Goal: Transaction & Acquisition: Purchase product/service

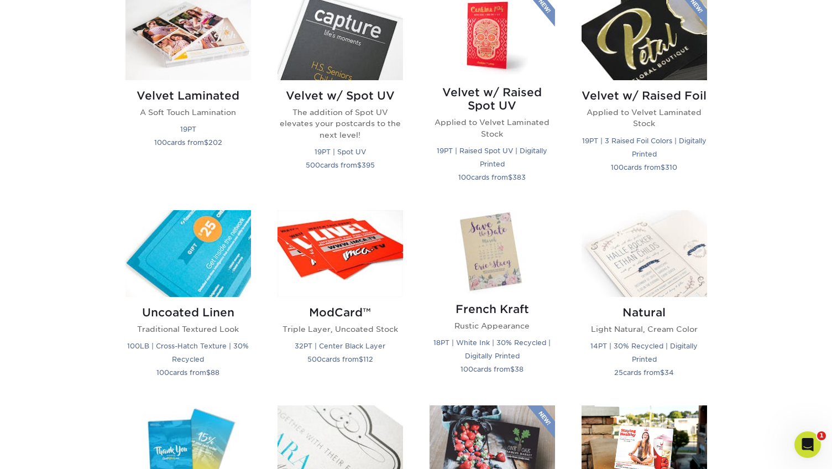
scroll to position [1124, 0]
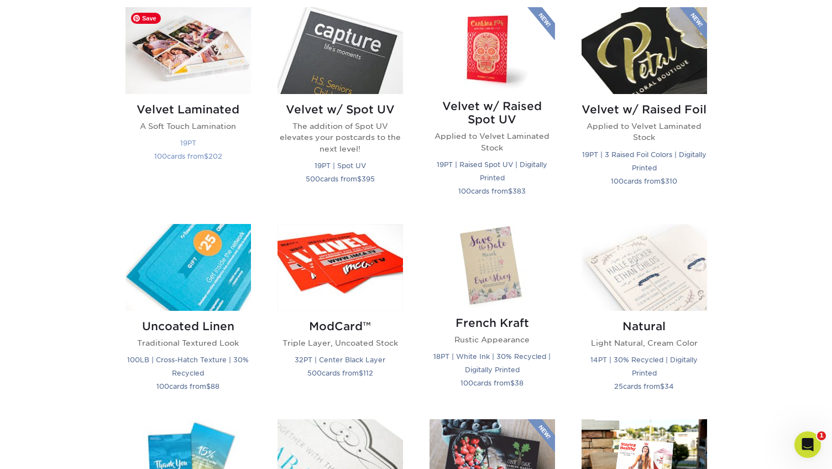
click at [224, 76] on img at bounding box center [187, 50] width 125 height 87
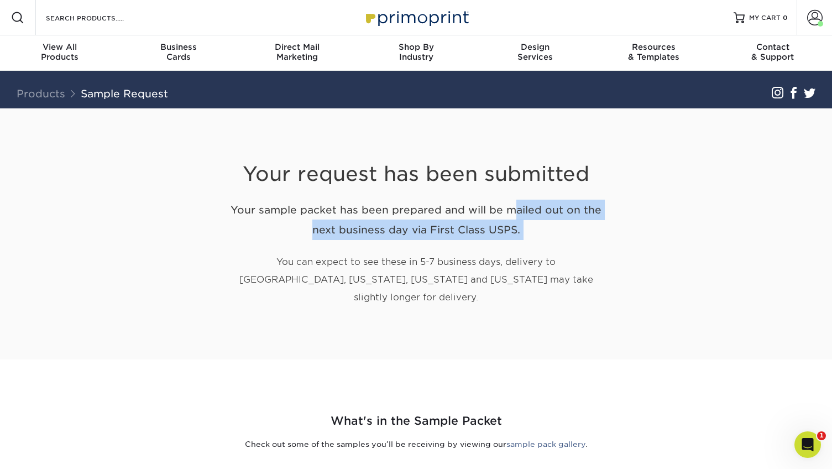
drag, startPoint x: 353, startPoint y: 213, endPoint x: 410, endPoint y: 249, distance: 67.0
click at [410, 249] on div "Your request has been submitted Your sample packet has been prepared and will b…" at bounding box center [416, 220] width 387 height 225
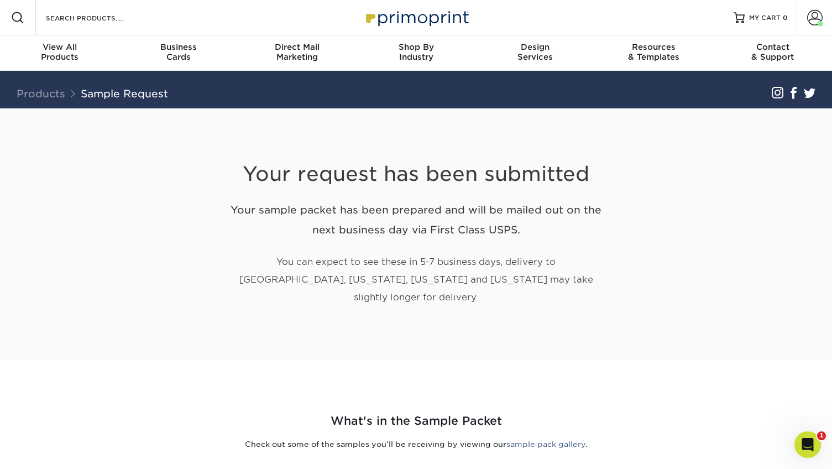
scroll to position [363, 0]
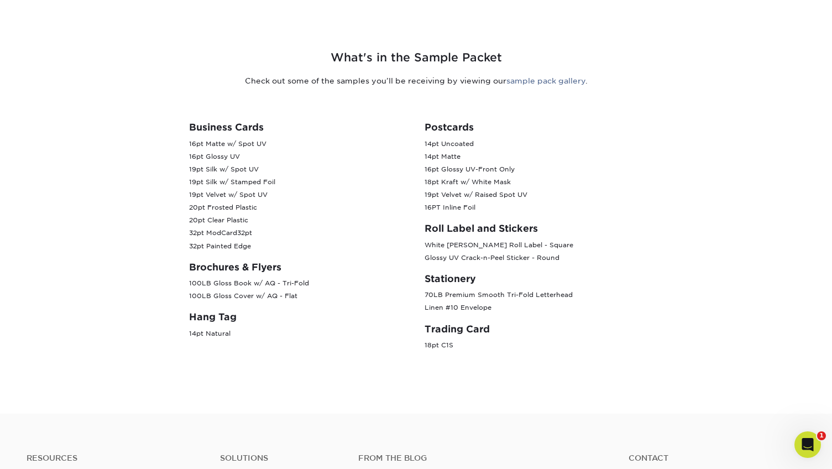
drag, startPoint x: 188, startPoint y: 124, endPoint x: 236, endPoint y: 238, distance: 123.4
click at [235, 236] on div "Business Cards 16pt Matte w/ Spot UV 16pt Glossy UV 19pt Silk w/ Spot UV 19pt S…" at bounding box center [299, 241] width 236 height 239
click at [236, 277] on p "100LB Gloss Book w/ AQ - Tri-Fold 100LB Gloss Cover w/ AQ - Flat" at bounding box center [298, 289] width 219 height 25
drag, startPoint x: 434, startPoint y: 124, endPoint x: 441, endPoint y: 124, distance: 7.2
click at [441, 138] on p "14pt Uncoated 14pt Matte 16pt Glossy UV-Front Only 18pt Kraft w/ White Mask 19p…" at bounding box center [534, 176] width 219 height 77
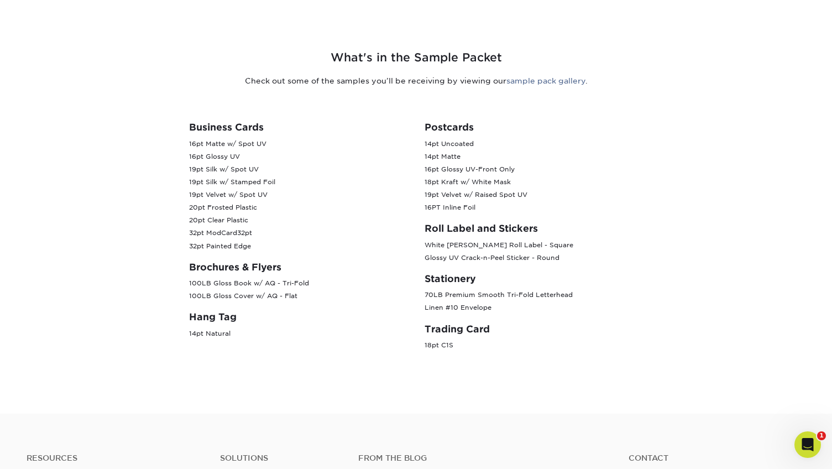
click at [434, 159] on p "14pt Uncoated 14pt Matte 16pt Glossy UV-Front Only 18pt Kraft w/ White Mask 19p…" at bounding box center [534, 176] width 219 height 77
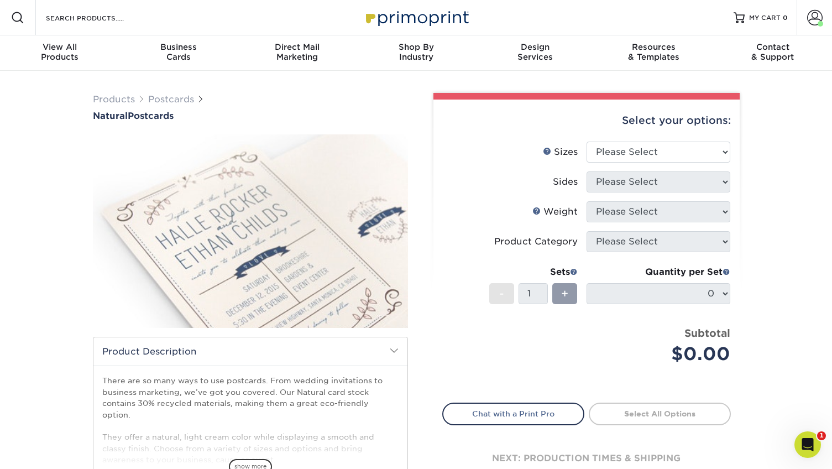
click at [396, 346] on span at bounding box center [394, 350] width 9 height 9
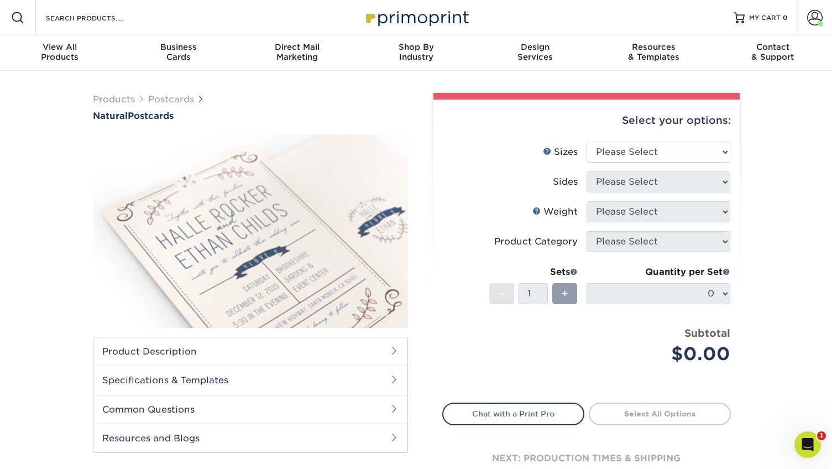
click at [265, 353] on h2 "Product Description" at bounding box center [250, 351] width 314 height 28
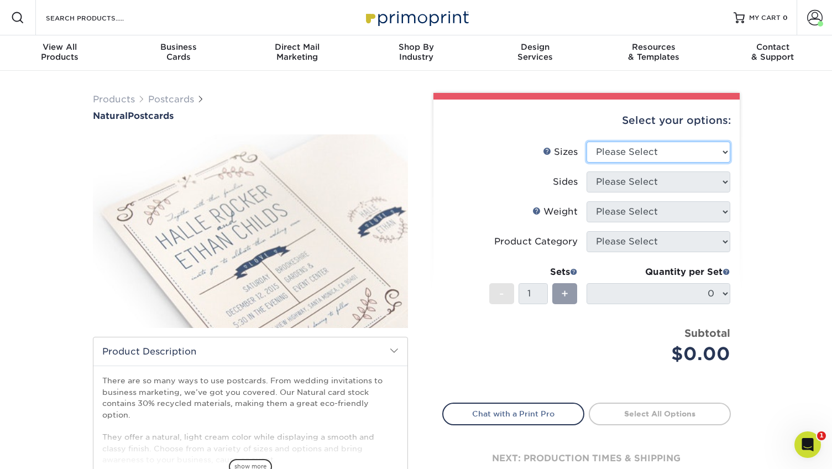
click at [624, 152] on select "Please Select 2" x 4" 2" x 6" 3.5" x 8.5" 4" x 6" 4" x 8.5" 4" x 9" 4.25" x 11"…" at bounding box center [659, 152] width 144 height 21
select select "6.00x9.00"
click at [587, 142] on select "Please Select 2" x 4" 2" x 6" 3.5" x 8.5" 4" x 6" 4" x 8.5" 4" x 9" 4.25" x 11"…" at bounding box center [659, 152] width 144 height 21
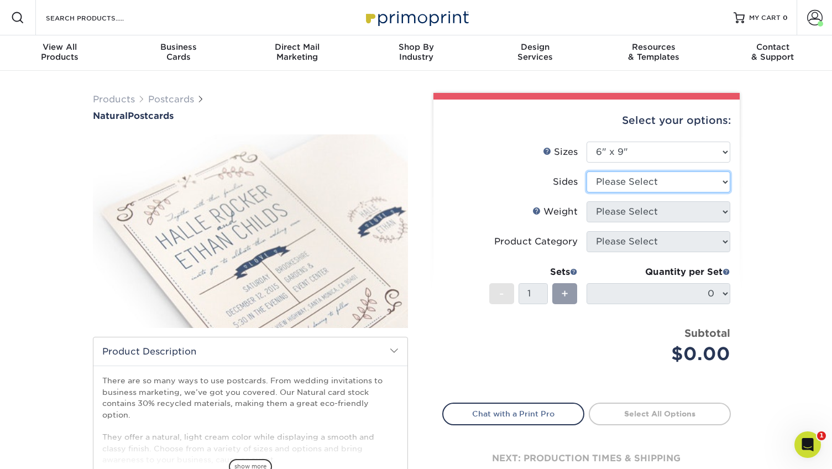
click at [636, 180] on select "Please Select Print Both Sides Print Front Only" at bounding box center [659, 181] width 144 height 21
select select "32d3c223-f82c-492b-b915-ba065a00862f"
click at [587, 171] on select "Please Select Print Both Sides Print Front Only" at bounding box center [659, 181] width 144 height 21
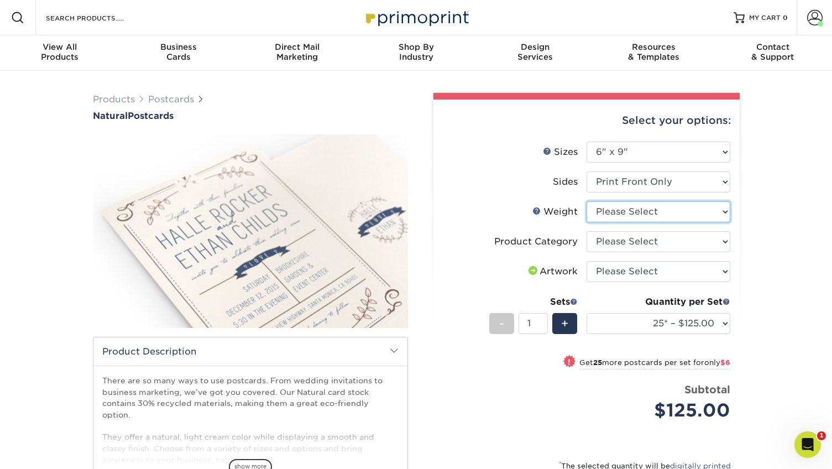
click at [668, 214] on select "Please Select 14PTNT" at bounding box center [659, 211] width 144 height 21
select select "14PTNT"
click at [587, 201] on select "Please Select 14PTNT" at bounding box center [659, 211] width 144 height 21
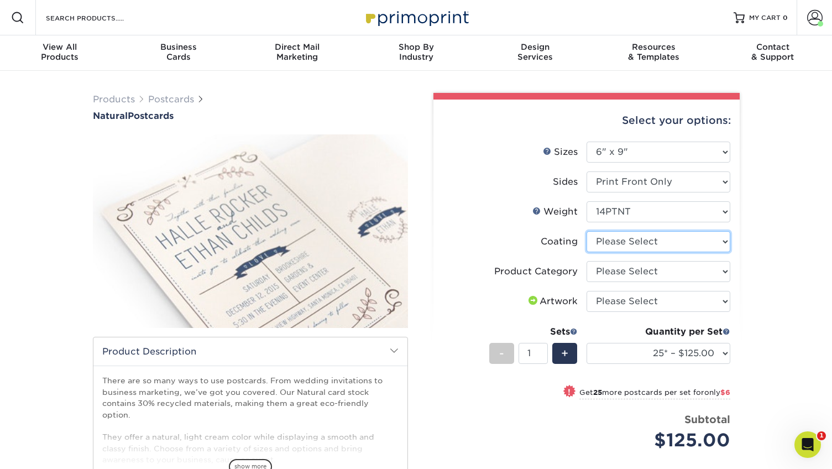
click at [657, 246] on select at bounding box center [659, 241] width 144 height 21
select select "3e7618de-abca-4bda-9f97-8b9129e913d8"
click at [587, 231] on select at bounding box center [659, 241] width 144 height 21
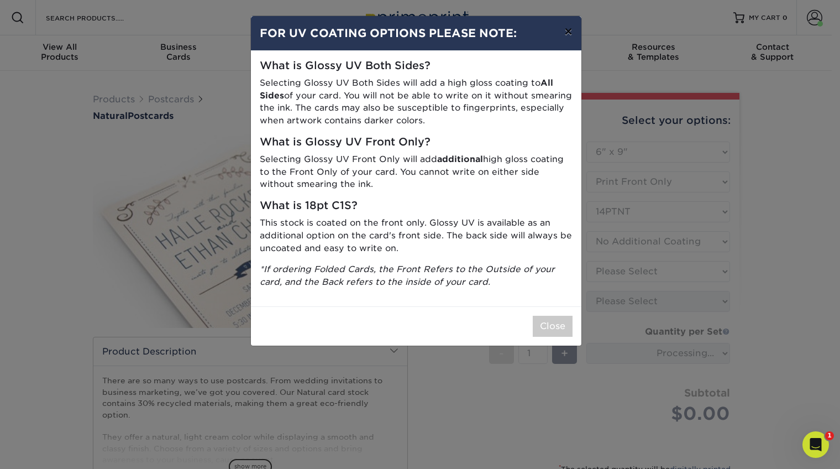
click at [567, 32] on button "×" at bounding box center [568, 31] width 25 height 31
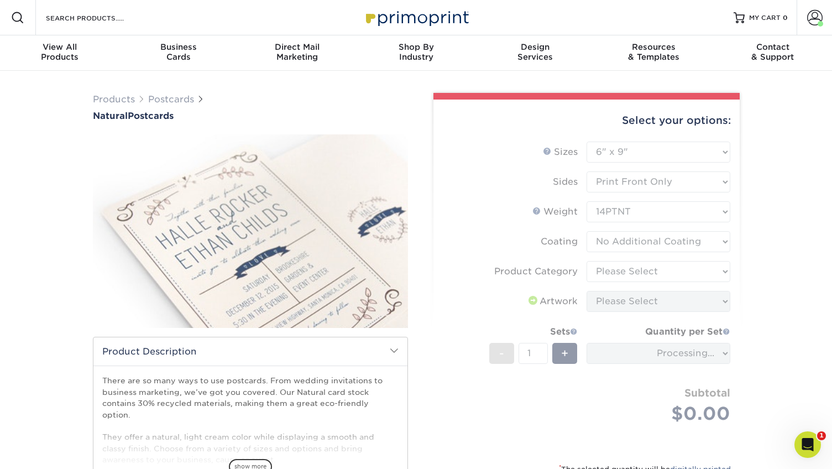
scroll to position [7, 0]
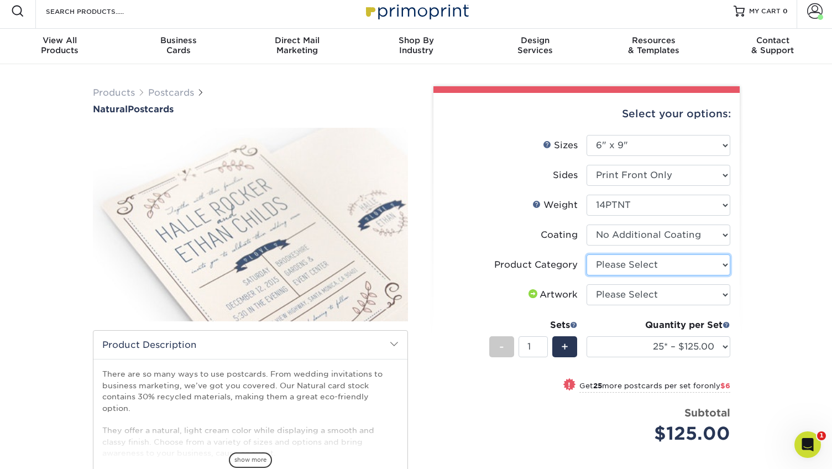
click at [645, 262] on select "Please Select Postcards" at bounding box center [659, 264] width 144 height 21
select select "9b7272e0-d6c8-4c3c-8e97-d3a1bcdab858"
click at [587, 254] on select "Please Select Postcards" at bounding box center [659, 264] width 144 height 21
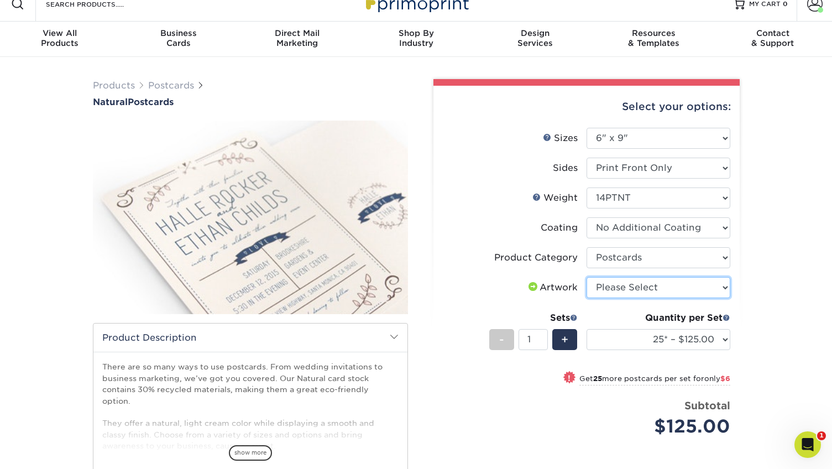
click at [649, 289] on select "Please Select I will upload files I need a design - $150" at bounding box center [659, 287] width 144 height 21
select select "upload"
click at [587, 277] on select "Please Select I will upload files I need a design - $150" at bounding box center [659, 287] width 144 height 21
click at [782, 364] on div "Products Postcards Natural Postcards 25 $" at bounding box center [416, 341] width 832 height 569
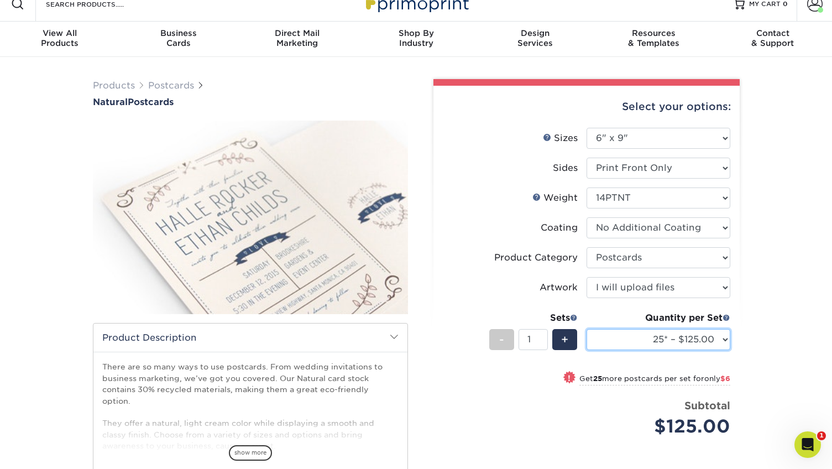
click at [672, 343] on select "25* – $125.00 50* – $131.00 75* – $141.00 100* – $168.00 250* – $172.00 500* – …" at bounding box center [659, 339] width 144 height 21
select select "100* – $168.00"
click at [587, 329] on select "25* – $125.00 50* – $131.00 75* – $141.00 100* – $168.00 250* – $172.00 500* – …" at bounding box center [659, 339] width 144 height 21
click at [763, 339] on div "Products Postcards Natural Postcards 25 $" at bounding box center [416, 341] width 832 height 569
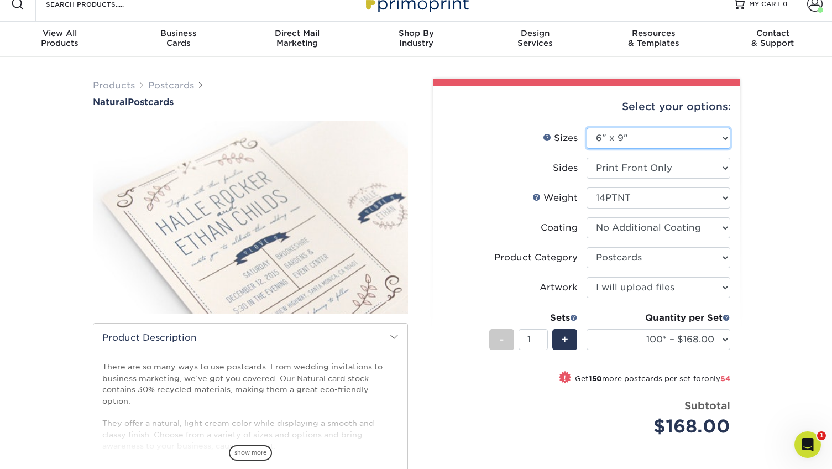
click at [656, 139] on select "Please Select 2" x 4" 2" x 6" 3.5" x 8.5" 4" x 6" 4" x 8.5" 4" x 9" 4.25" x 11"…" at bounding box center [659, 138] width 144 height 21
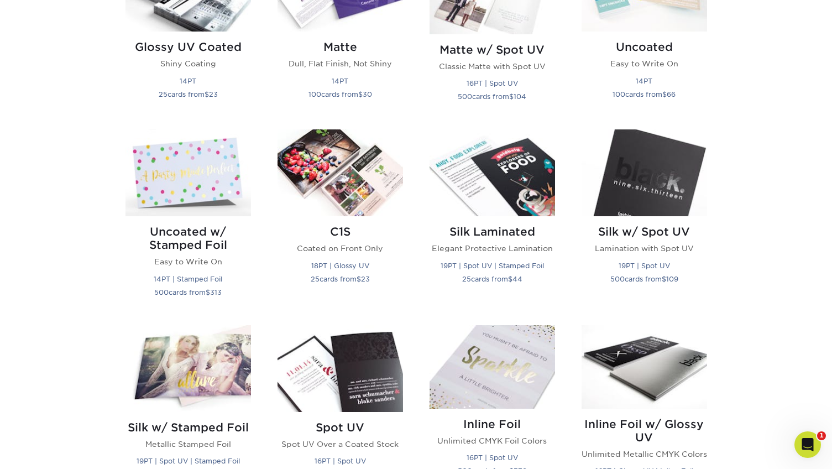
scroll to position [511, 0]
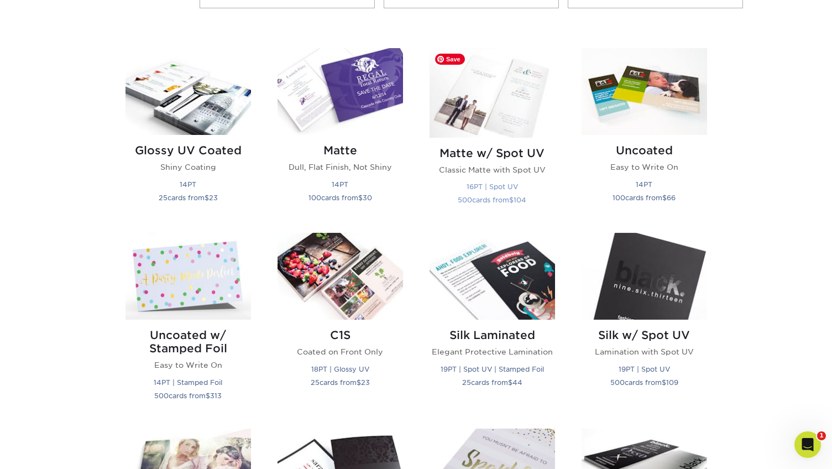
click at [478, 96] on img at bounding box center [492, 93] width 125 height 90
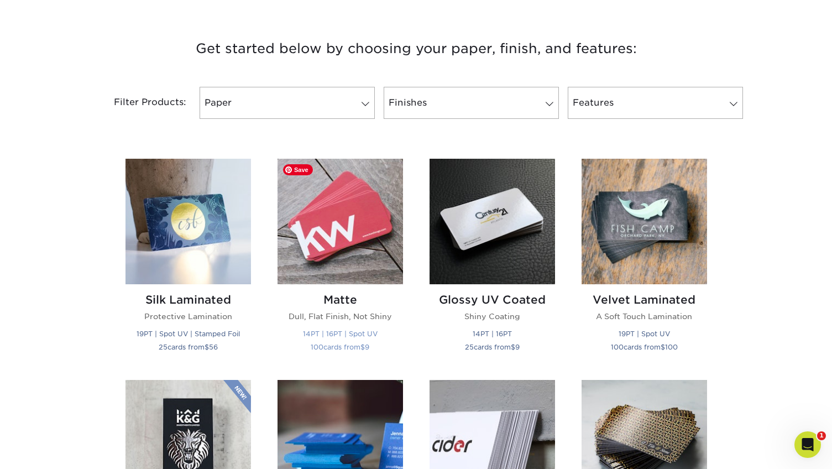
scroll to position [509, 0]
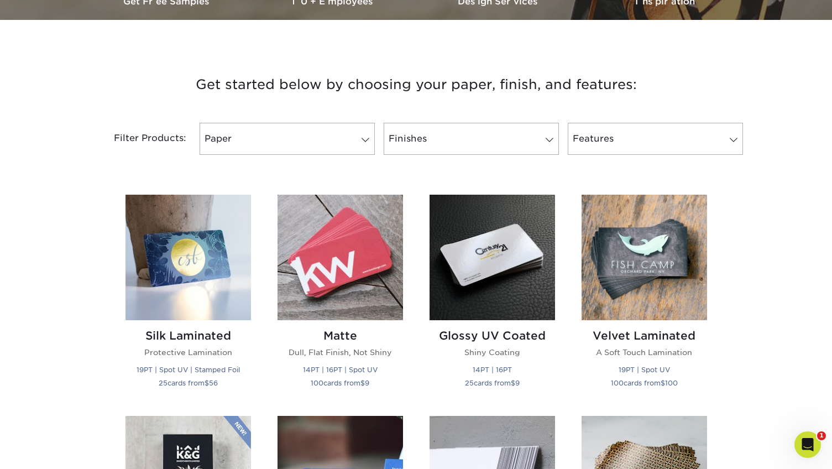
scroll to position [378, 0]
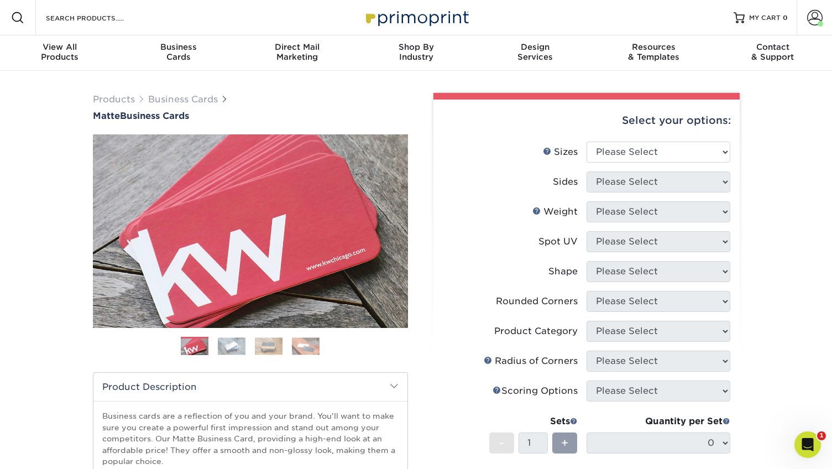
scroll to position [105, 0]
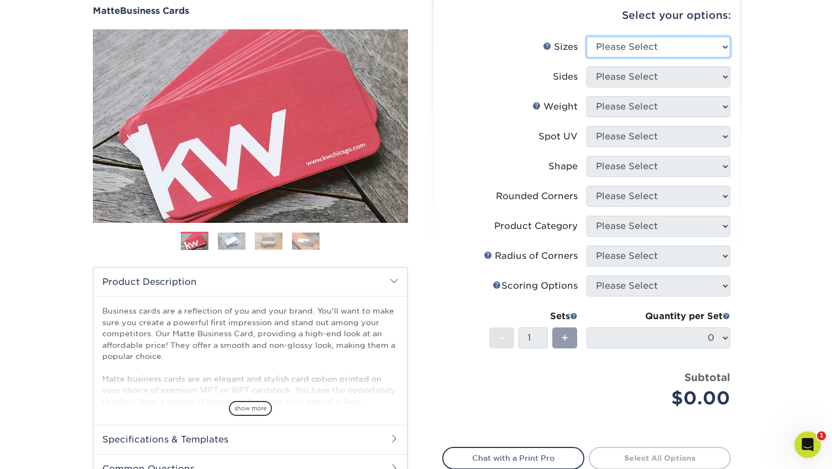
click at [649, 49] on select "Please Select 1.5" x 3.5" - Mini 1.75" x 3.5" - Mini 2" x 2" - Square 2" x 3" -…" at bounding box center [659, 46] width 144 height 21
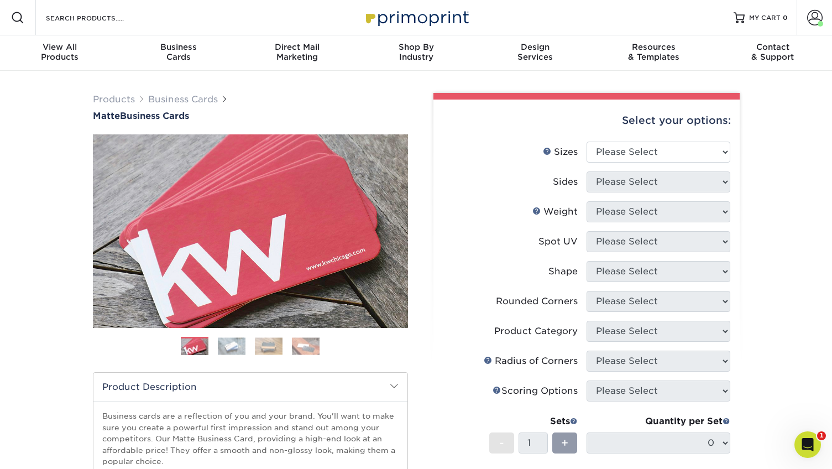
drag, startPoint x: 817, startPoint y: 18, endPoint x: 728, endPoint y: 4, distance: 89.6
click at [0, 0] on div "Resources Menu Search Products Account [PERSON_NAME] Account Dashboard Active O…" at bounding box center [416, 17] width 832 height 35
click at [651, 150] on select "Please Select 1.5" x 3.5" - Mini 1.75" x 3.5" - Mini 2" x 2" - Square 2" x 3" -…" at bounding box center [659, 152] width 144 height 21
select select "2.00x3.50"
click at [587, 142] on select "Please Select 1.5" x 3.5" - Mini 1.75" x 3.5" - Mini 2" x 2" - Square 2" x 3" -…" at bounding box center [659, 152] width 144 height 21
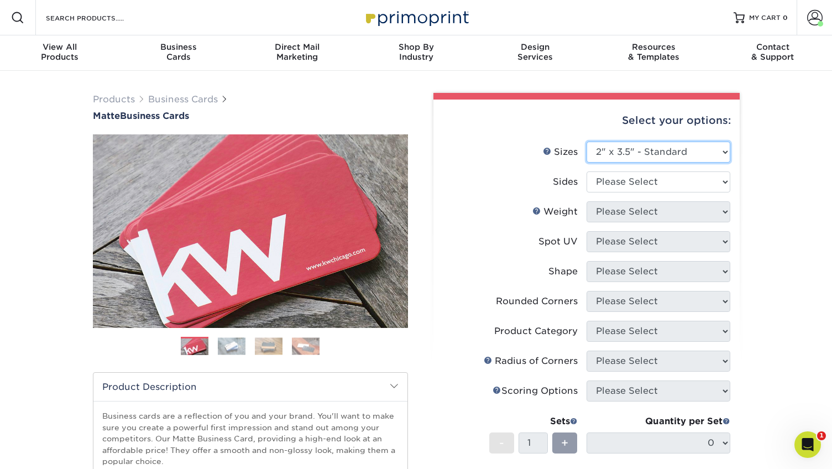
scroll to position [14, 0]
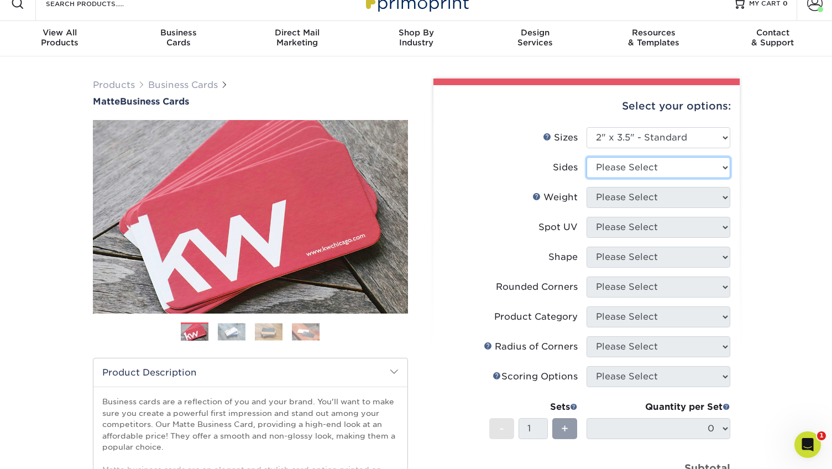
click at [663, 167] on select "Please Select Print Both Sides Print Front Only" at bounding box center [659, 167] width 144 height 21
select select "13abbda7-1d64-4f25-8bb2-c179b224825d"
click at [587, 157] on select "Please Select Print Both Sides Print Front Only" at bounding box center [659, 167] width 144 height 21
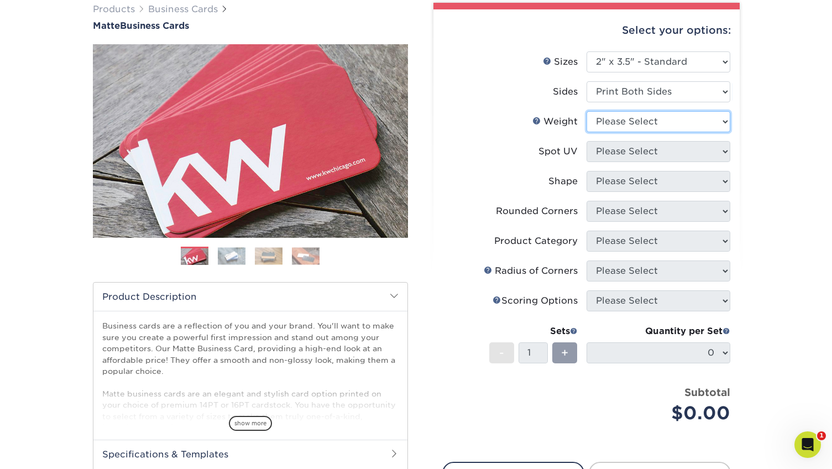
click at [661, 121] on select "Please Select 16PT 14PT" at bounding box center [659, 121] width 144 height 21
select select "16PT"
click at [587, 111] on select "Please Select 16PT 14PT" at bounding box center [659, 121] width 144 height 21
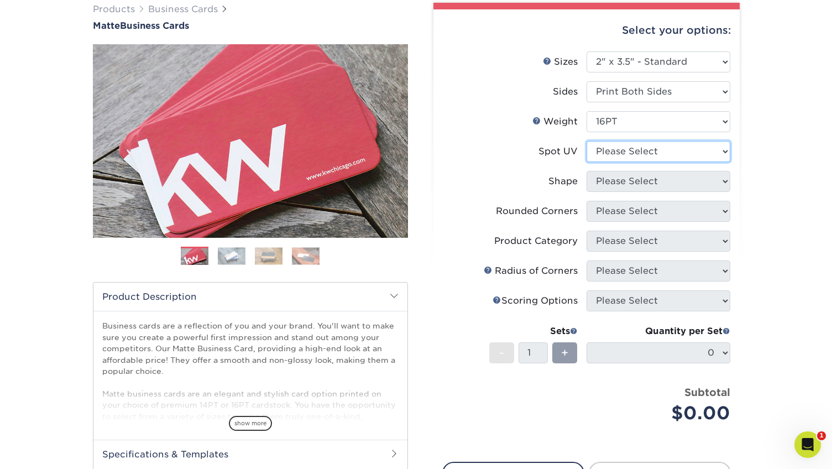
click at [658, 155] on select "Please Select No Spot UV Front and Back (Both Sides) Front Only Back Only" at bounding box center [659, 151] width 144 height 21
click at [587, 141] on select "Please Select No Spot UV Front and Back (Both Sides) Front Only Back Only" at bounding box center [659, 151] width 144 height 21
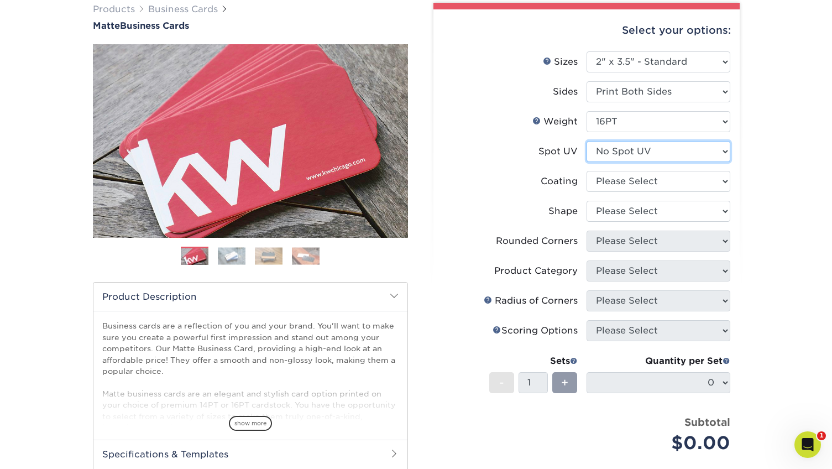
click at [678, 155] on select "Please Select No Spot UV Front and Back (Both Sides) Front Only Back Only" at bounding box center [659, 151] width 144 height 21
click at [587, 141] on select "Please Select No Spot UV Front and Back (Both Sides) Front Only Back Only" at bounding box center [659, 151] width 144 height 21
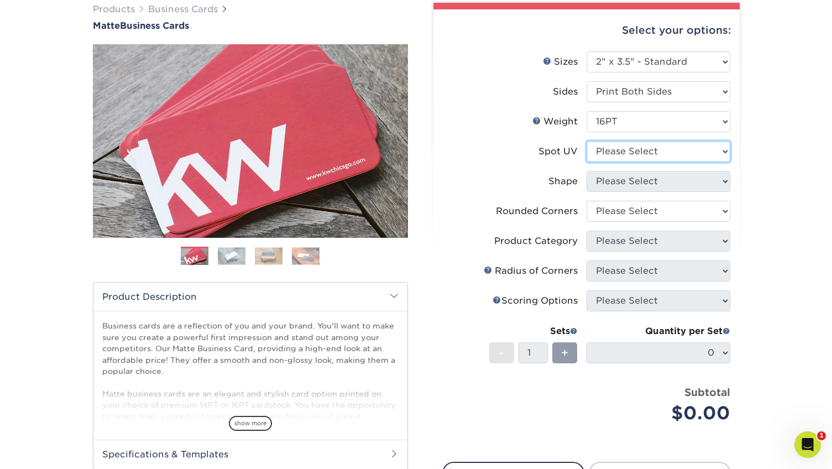
click at [671, 146] on select "Please Select No Spot UV Front and Back (Both Sides) Front Only Back Only" at bounding box center [659, 151] width 144 height 21
select select "3"
click at [587, 141] on select "Please Select No Spot UV Front and Back (Both Sides) Front Only Back Only" at bounding box center [659, 151] width 144 height 21
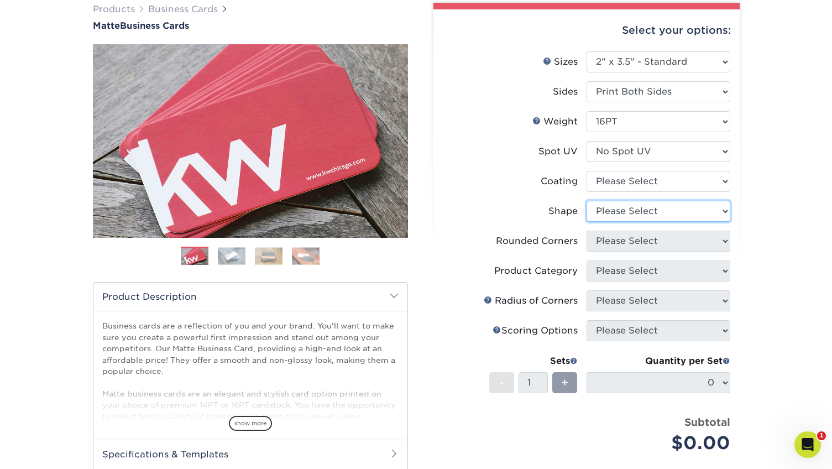
click at [658, 202] on select "Please Select Standard Oval" at bounding box center [659, 211] width 144 height 21
select select "standard"
click at [587, 201] on select "Please Select Standard Oval" at bounding box center [659, 211] width 144 height 21
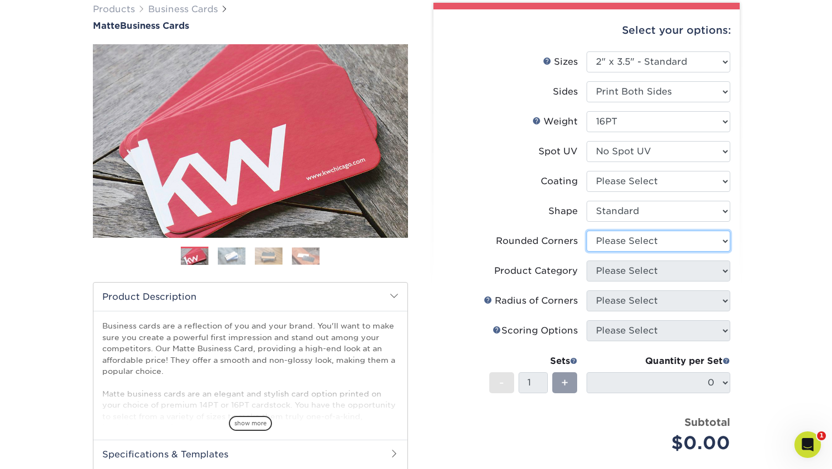
click at [648, 238] on select "Please Select Yes - Round 2 Corners Yes - Round 4 Corners No" at bounding box center [659, 241] width 144 height 21
click at [587, 231] on select "Please Select Yes - Round 2 Corners Yes - Round 4 Corners No" at bounding box center [659, 241] width 144 height 21
select select "-1"
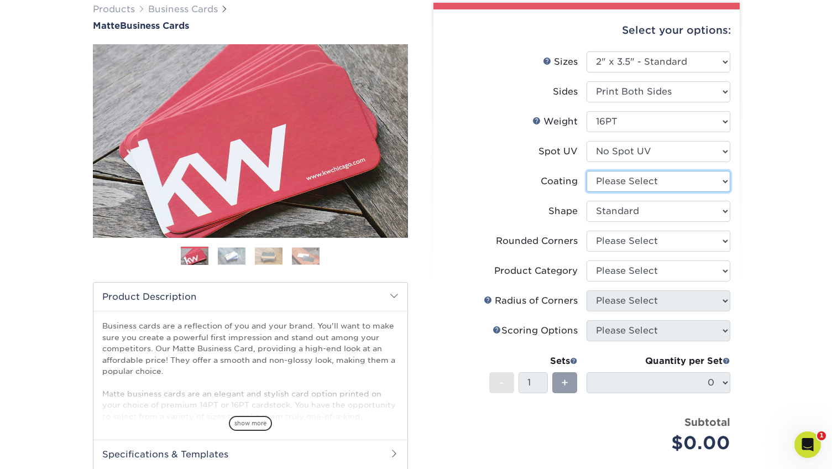
click at [638, 180] on select at bounding box center [659, 181] width 144 height 21
select select "121bb7b5-3b4d-429f-bd8d-bbf80e953313"
click at [587, 171] on select at bounding box center [659, 181] width 144 height 21
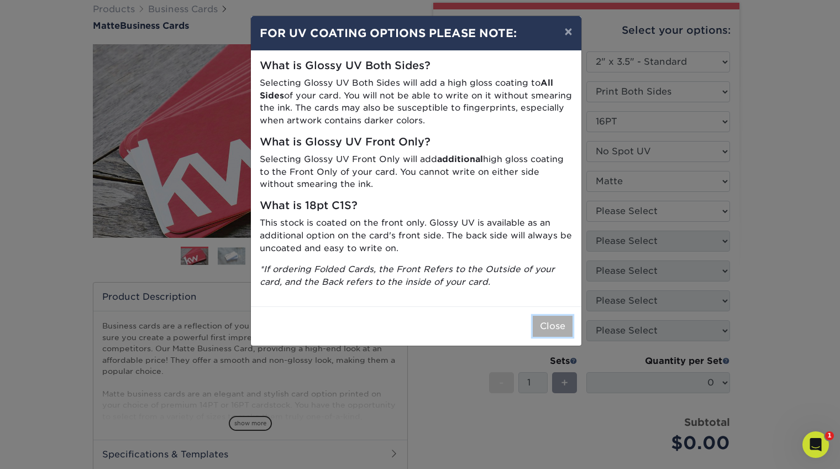
click at [558, 330] on button "Close" at bounding box center [553, 326] width 40 height 21
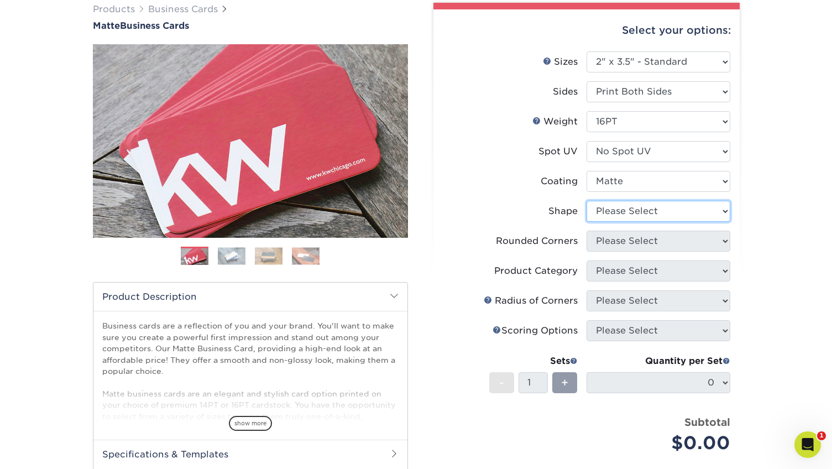
click at [662, 210] on select "Please Select Standard Oval" at bounding box center [659, 211] width 144 height 21
select select "standard"
click at [587, 201] on select "Please Select Standard Oval" at bounding box center [659, 211] width 144 height 21
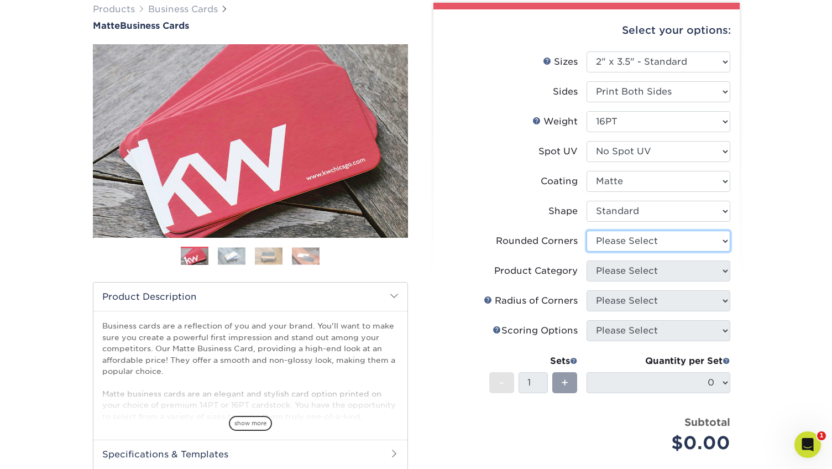
click at [654, 239] on select "Please Select Yes - Round 2 Corners Yes - Round 4 Corners No" at bounding box center [659, 241] width 144 height 21
select select "7672df9e-0e0a-464d-8e1f-920c575e4da3"
click at [587, 231] on select "Please Select Yes - Round 2 Corners Yes - Round 4 Corners No" at bounding box center [659, 241] width 144 height 21
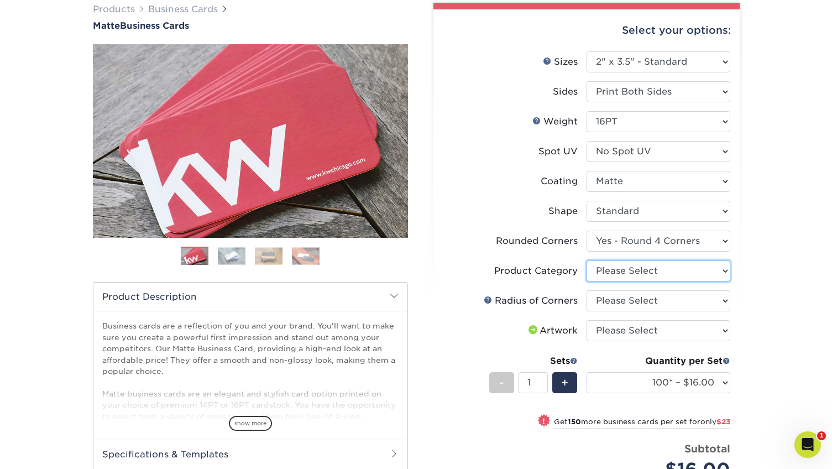
click at [653, 269] on select "Please Select Business Cards" at bounding box center [659, 270] width 144 height 21
select select "3b5148f1-0588-4f88-a218-97bcfdce65c1"
click at [587, 260] on select "Please Select Business Cards" at bounding box center [659, 270] width 144 height 21
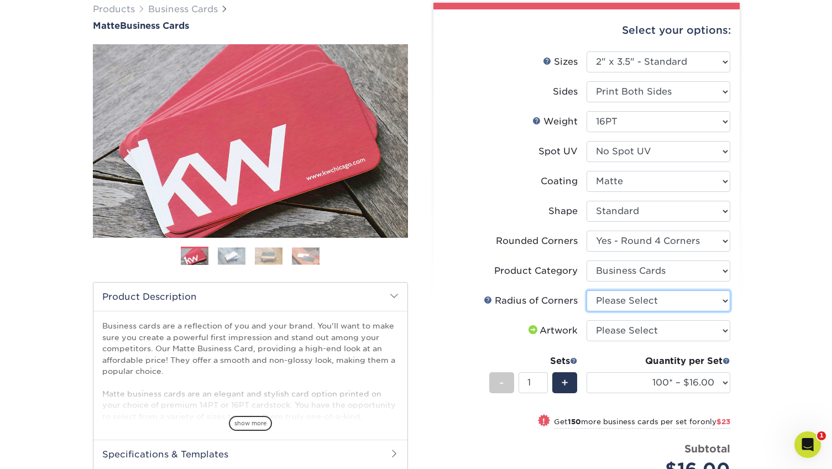
click at [653, 304] on select "Please Select Rounded 1/8" Rounded 1/4"" at bounding box center [659, 300] width 144 height 21
select select "479fbfe7-6a0c-4895-8c9a-81739b7486c9"
click at [587, 290] on select "Please Select Rounded 1/8" Rounded 1/4"" at bounding box center [659, 300] width 144 height 21
click at [751, 321] on div "Products Business Cards Matte Business Cards Previous Next 100 $ 9" at bounding box center [416, 325] width 832 height 688
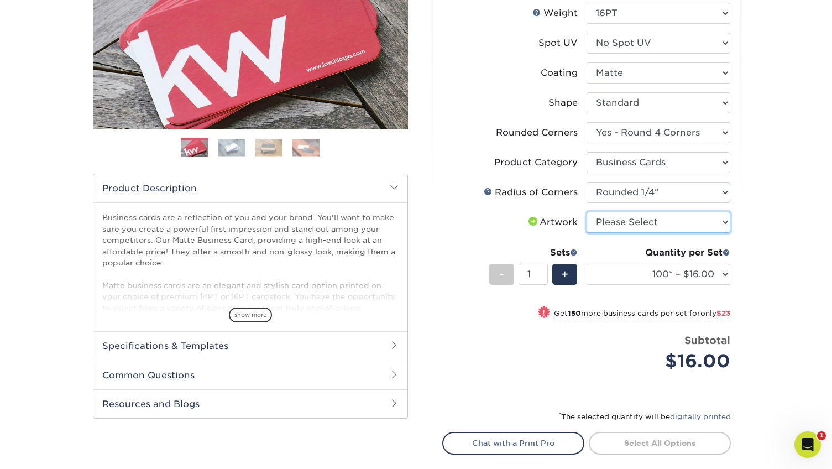
click at [636, 214] on select "Please Select I will upload files I need a design - $100" at bounding box center [659, 222] width 144 height 21
select select "upload"
click at [587, 212] on select "Please Select I will upload files I need a design - $100" at bounding box center [659, 222] width 144 height 21
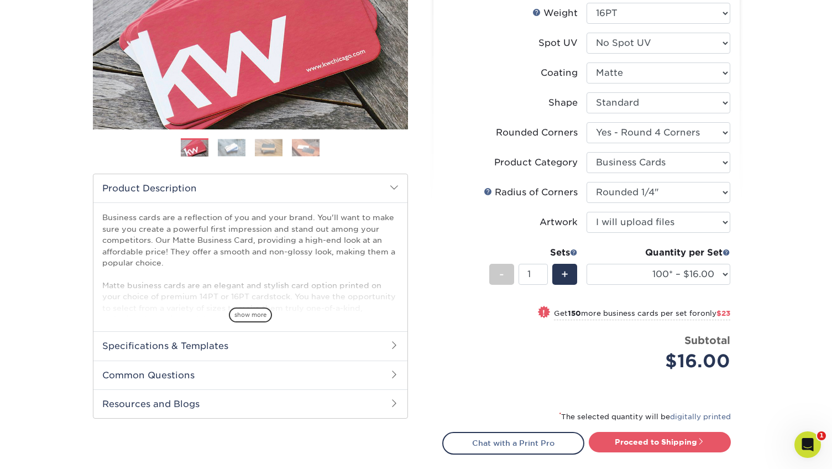
click at [775, 334] on div "Products Business Cards Matte Business Cards Previous Next 100 $ 9" at bounding box center [416, 216] width 832 height 688
click at [699, 275] on select "100* – $16.00 250* – $39.00 500 – $77.00 1000 – $94.00 2500 – $173.00 5000 – $2…" at bounding box center [659, 274] width 144 height 21
click at [587, 264] on select "100* – $16.00 250* – $39.00 500 – $77.00 1000 – $94.00 2500 – $173.00 5000 – $2…" at bounding box center [659, 274] width 144 height 21
click at [673, 281] on select "100* – $16.00 250* – $39.00 500 – $77.00 1000 – $94.00 2500 – $173.00 5000 – $2…" at bounding box center [659, 274] width 144 height 21
click at [587, 264] on select "100* – $16.00 250* – $39.00 500 – $77.00 1000 – $94.00 2500 – $173.00 5000 – $2…" at bounding box center [659, 274] width 144 height 21
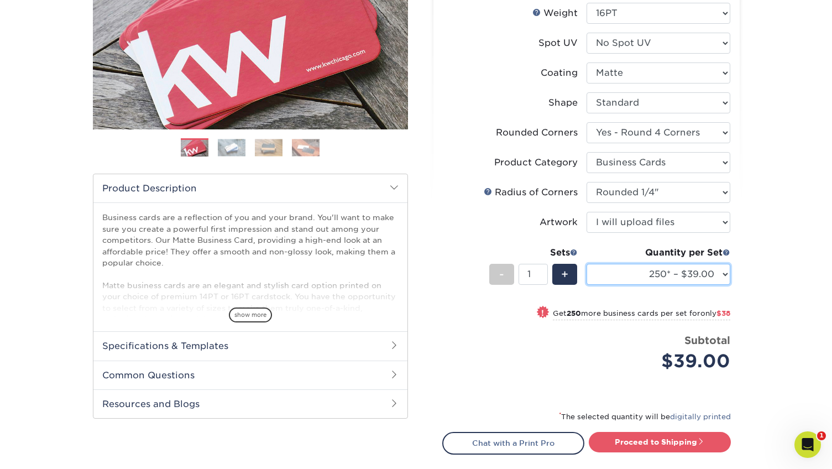
click at [678, 274] on select "100* – $16.00 250* – $39.00 500 – $77.00 1000 – $94.00 2500 – $173.00 5000 – $2…" at bounding box center [659, 274] width 144 height 21
click at [587, 264] on select "100* – $16.00 250* – $39.00 500 – $77.00 1000 – $94.00 2500 – $173.00 5000 – $2…" at bounding box center [659, 274] width 144 height 21
click at [676, 273] on select "100* – $16.00 250* – $39.00 500 – $77.00 1000 – $94.00 2500 – $173.00 5000 – $2…" at bounding box center [659, 274] width 144 height 21
click at [587, 264] on select "100* – $16.00 250* – $39.00 500 – $77.00 1000 – $94.00 2500 – $173.00 5000 – $2…" at bounding box center [659, 274] width 144 height 21
click at [673, 270] on select "100* – $16.00 250* – $39.00 500 – $77.00 1000 – $94.00 2500 – $173.00 5000 – $2…" at bounding box center [659, 274] width 144 height 21
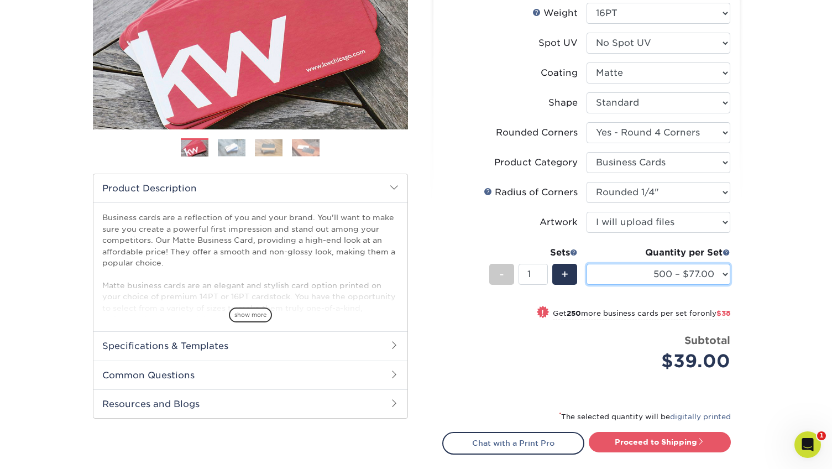
click at [587, 264] on select "100* – $16.00 250* – $39.00 500 – $77.00 1000 – $94.00 2500 – $173.00 5000 – $2…" at bounding box center [659, 274] width 144 height 21
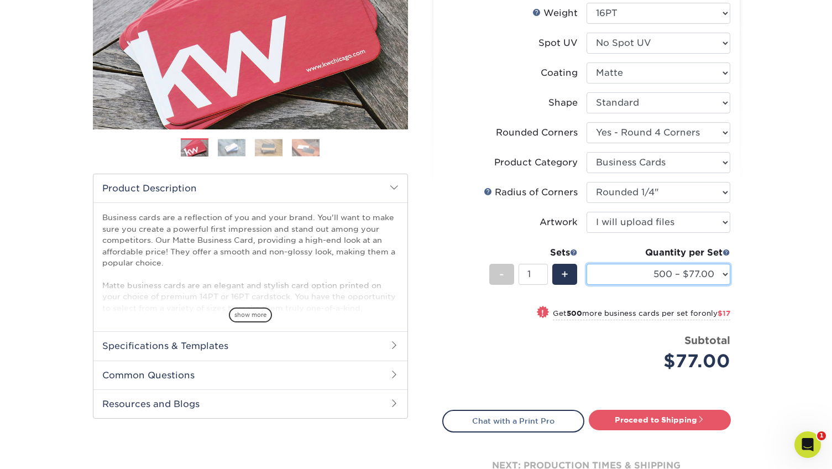
click at [673, 277] on select "100* – $16.00 250* – $39.00 500 – $77.00 1000 – $94.00 2500 – $173.00 5000 – $2…" at bounding box center [659, 274] width 144 height 21
click at [587, 264] on select "100* – $16.00 250* – $39.00 500 – $77.00 1000 – $94.00 2500 – $173.00 5000 – $2…" at bounding box center [659, 274] width 144 height 21
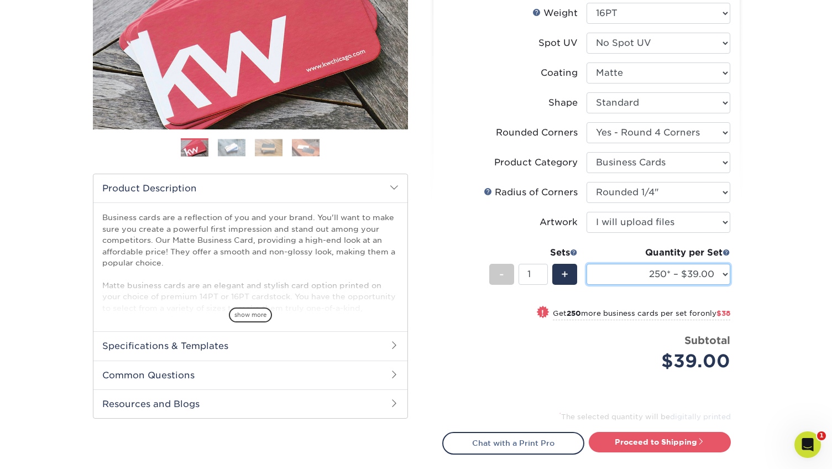
click at [676, 276] on select "100* – $16.00 250* – $39.00 500 – $77.00 1000 – $94.00 2500 – $173.00 5000 – $2…" at bounding box center [659, 274] width 144 height 21
select select "100* – $16.00"
click at [587, 264] on select "100* – $16.00 250* – $39.00 500 – $77.00 1000 – $94.00 2500 – $173.00 5000 – $2…" at bounding box center [659, 274] width 144 height 21
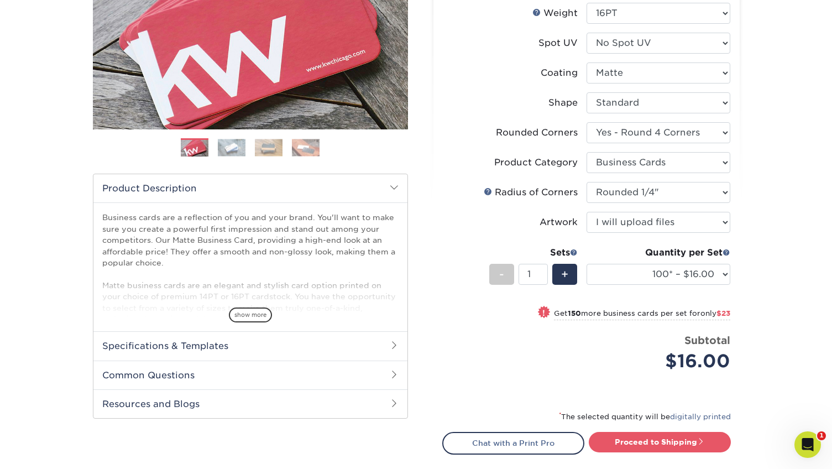
click at [769, 317] on div "Products Business Cards Matte Business Cards Previous Next 100 $ 9" at bounding box center [416, 216] width 832 height 688
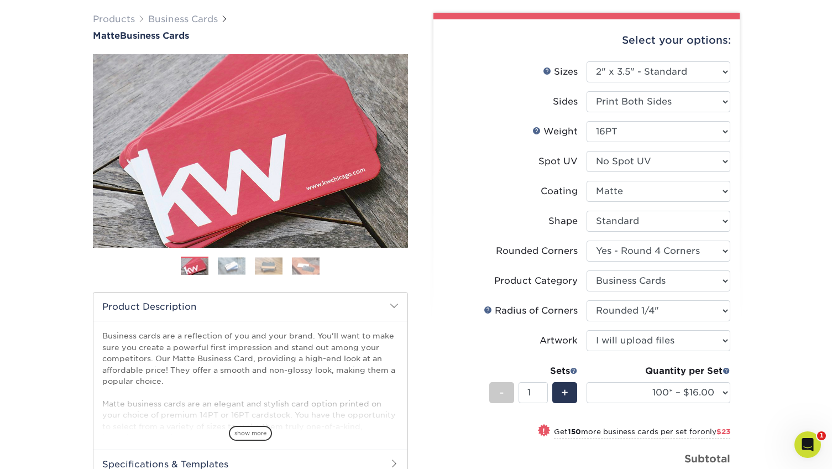
scroll to position [217, 0]
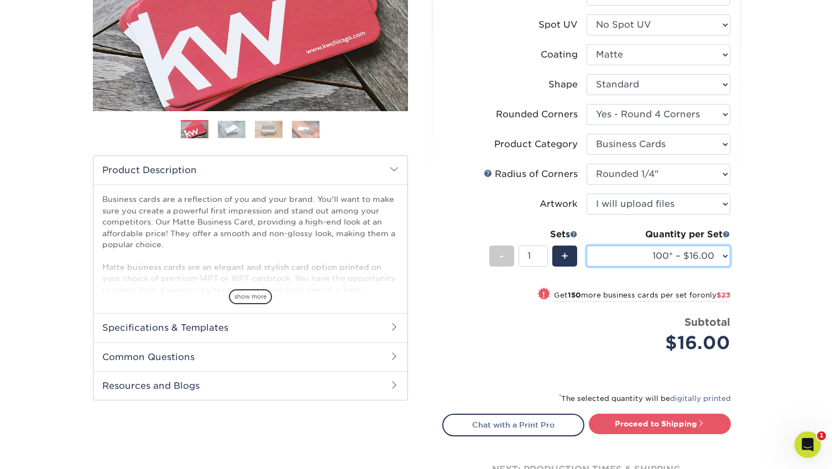
click at [655, 263] on select "100* – $16.00 250* – $39.00 500 – $77.00 1000 – $94.00 2500 – $173.00 5000 – $2…" at bounding box center [659, 255] width 144 height 21
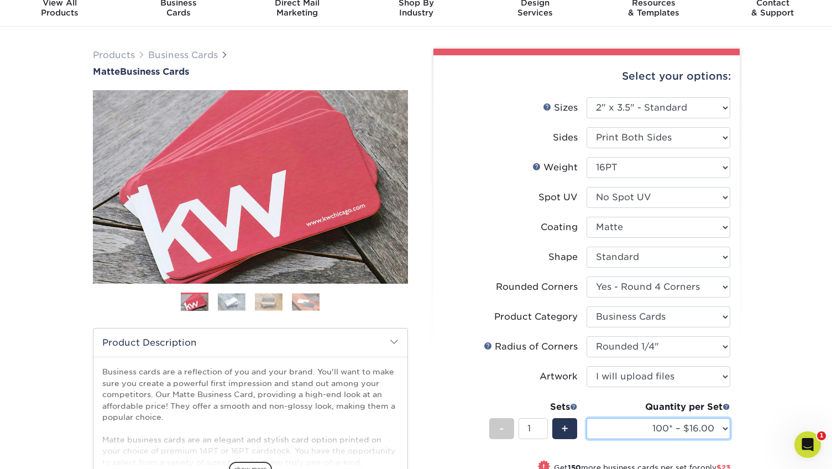
scroll to position [167, 0]
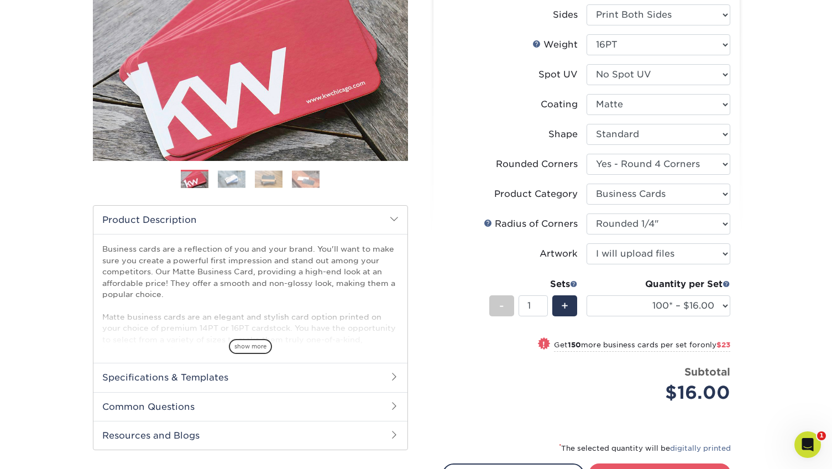
click at [260, 347] on span "show more" at bounding box center [250, 346] width 43 height 15
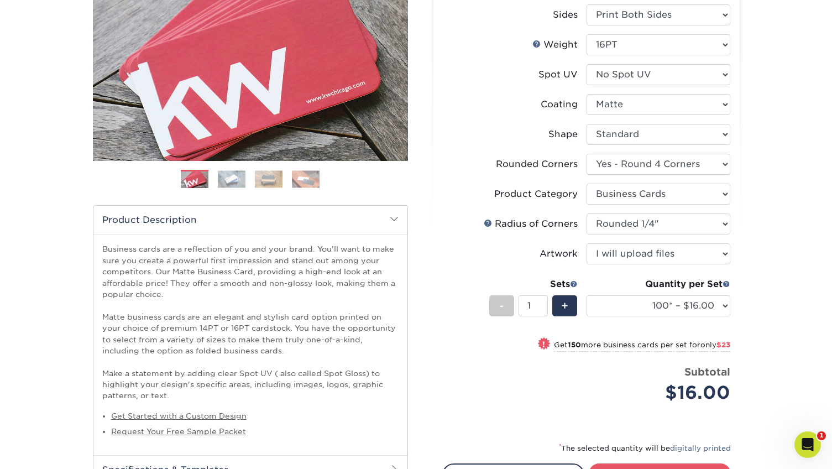
scroll to position [221, 0]
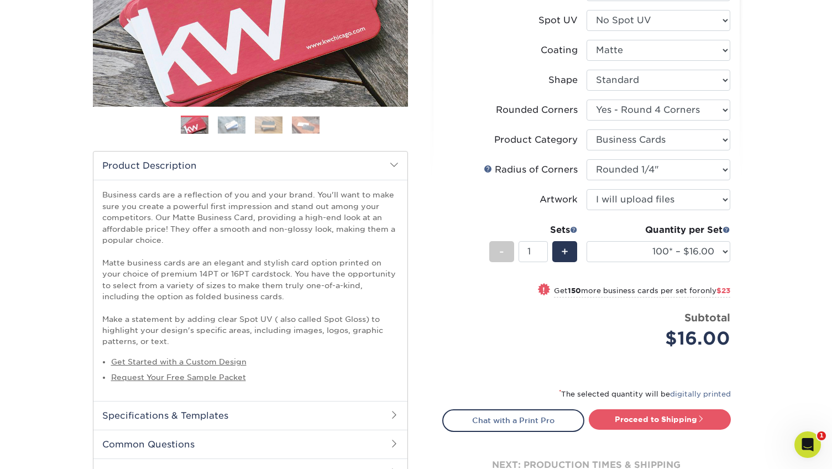
click at [364, 408] on h2 "Specifications & Templates" at bounding box center [250, 415] width 314 height 29
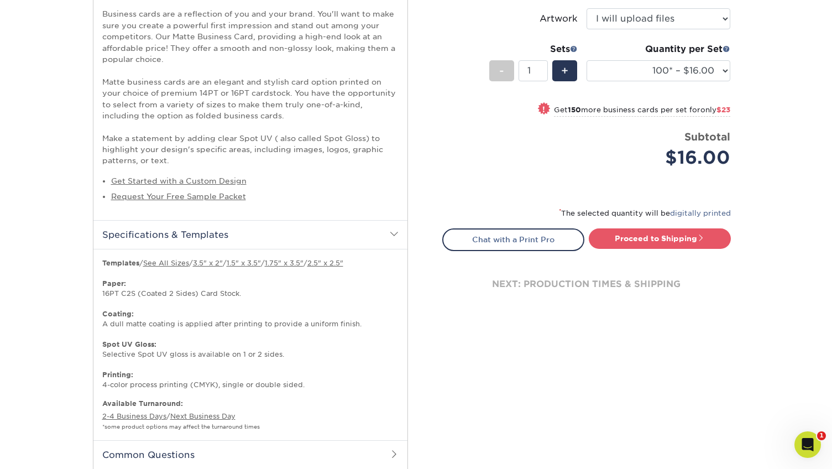
click at [361, 236] on h2 "Specifications & Templates" at bounding box center [250, 234] width 314 height 29
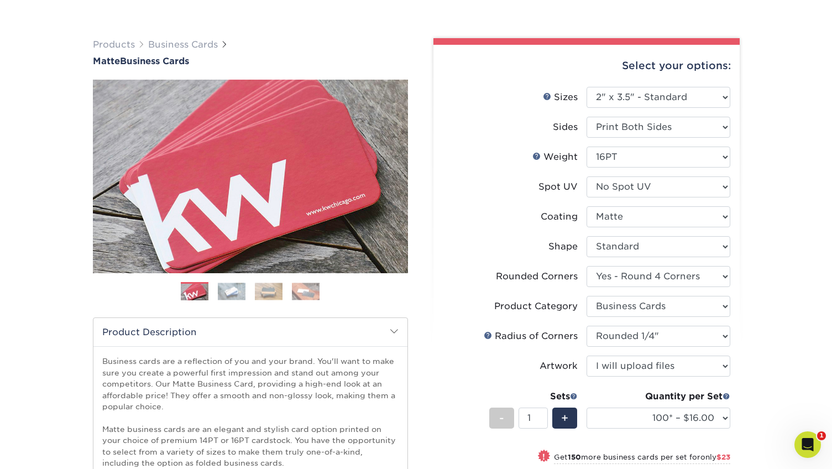
scroll to position [116, 0]
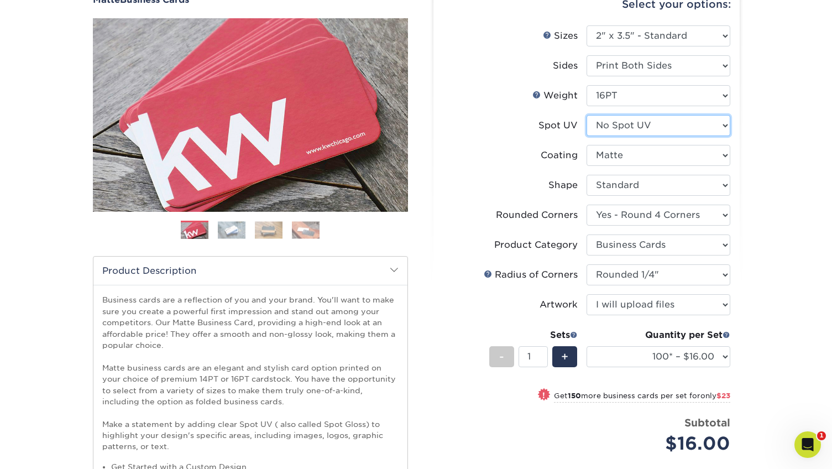
click at [661, 126] on select "Please Select No Spot UV Front and Back (Both Sides) Front Only Back Only" at bounding box center [659, 125] width 144 height 21
select select "2"
click at [587, 115] on select "Please Select No Spot UV Front and Back (Both Sides) Front Only Back Only" at bounding box center [659, 125] width 144 height 21
select select "-1"
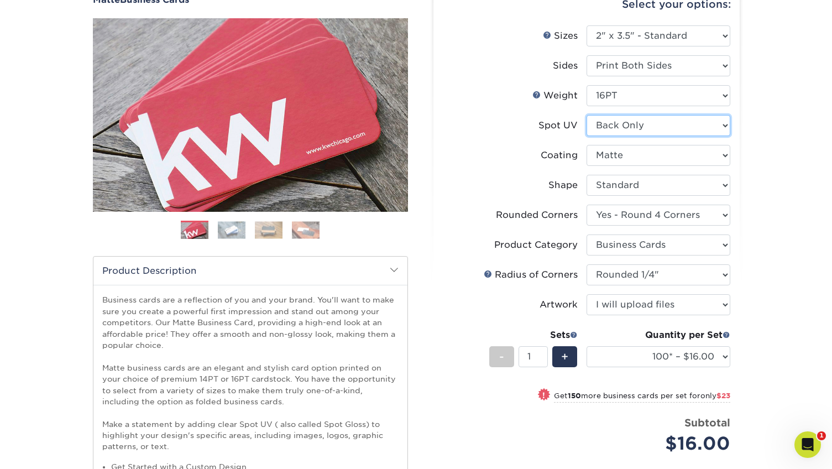
select select "-1"
select select
select select "-1"
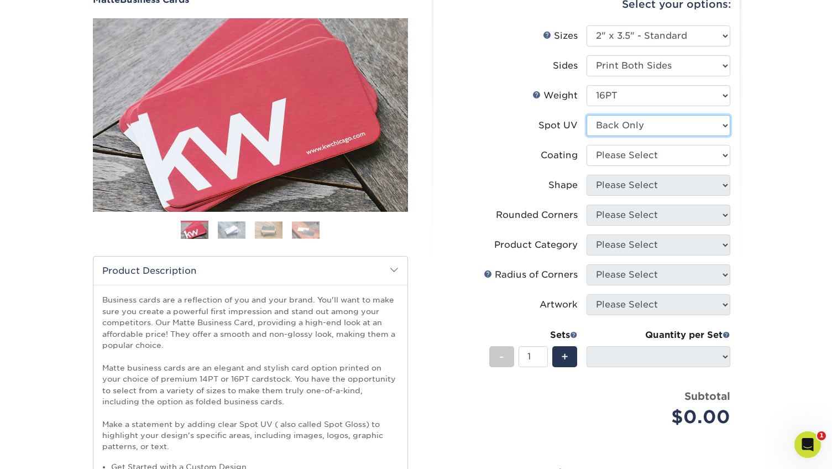
click at [664, 118] on select "Please Select No Spot UV Front and Back (Both Sides) Front Only Back Only" at bounding box center [659, 125] width 144 height 21
click at [664, 156] on select at bounding box center [659, 155] width 144 height 21
select select "121bb7b5-3b4d-429f-bd8d-bbf80e953313"
click at [587, 145] on select at bounding box center [659, 155] width 144 height 21
select select
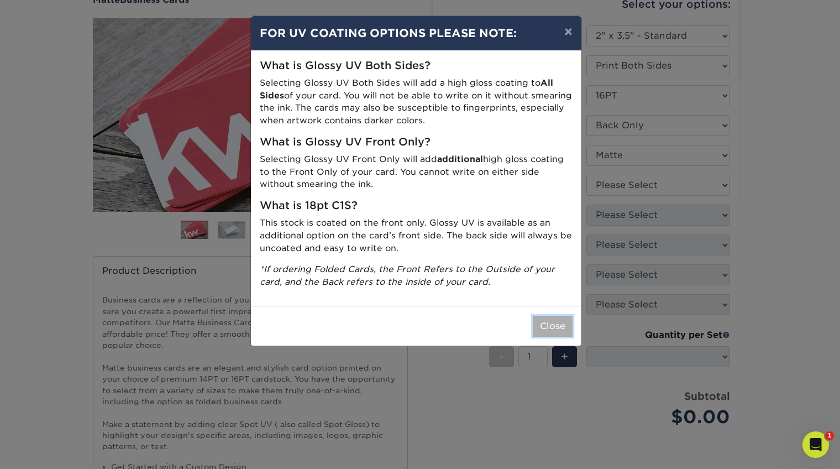
click at [547, 332] on button "Close" at bounding box center [553, 326] width 40 height 21
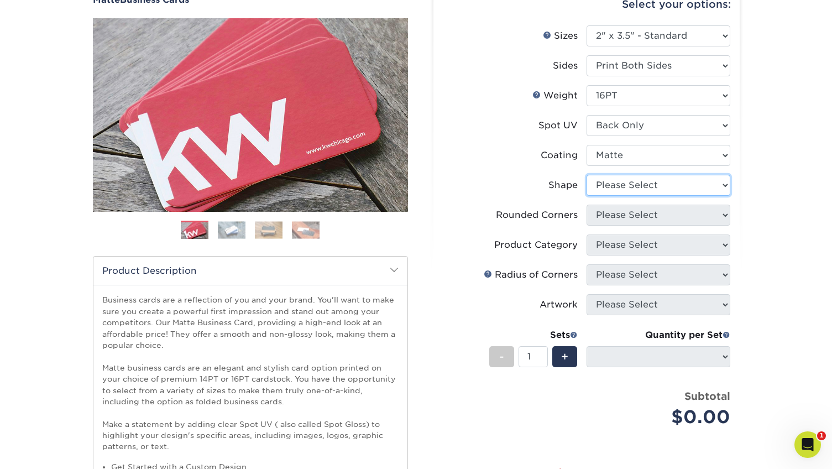
click at [664, 179] on select "Please Select Standard" at bounding box center [659, 185] width 144 height 21
select select "standard"
click at [587, 175] on select "Please Select Standard" at bounding box center [659, 185] width 144 height 21
select select
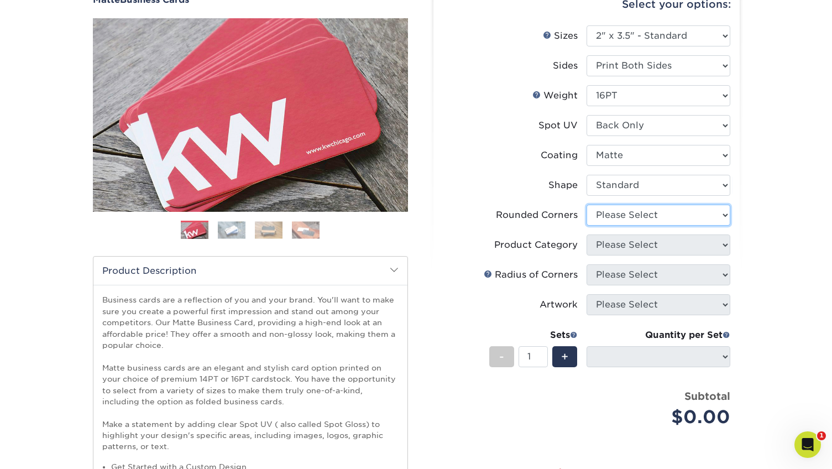
click at [660, 219] on select "Please Select Yes - Round 2 Corners Yes - Round 4 Corners No" at bounding box center [659, 215] width 144 height 21
select select "7672df9e-0e0a-464d-8e1f-920c575e4da3"
click at [587, 205] on select "Please Select Yes - Round 2 Corners Yes - Round 4 Corners No" at bounding box center [659, 215] width 144 height 21
select select "-1"
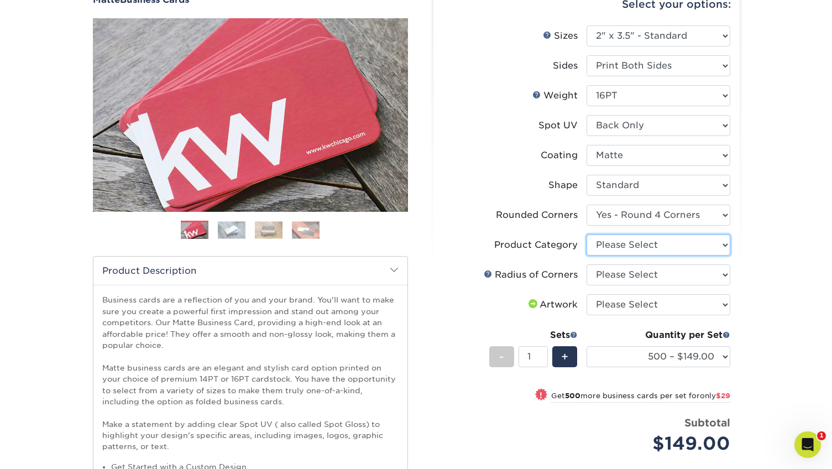
click at [666, 240] on select "Please Select Business Cards" at bounding box center [659, 244] width 144 height 21
select select "3b5148f1-0588-4f88-a218-97bcfdce65c1"
click at [587, 234] on select "Please Select Business Cards" at bounding box center [659, 244] width 144 height 21
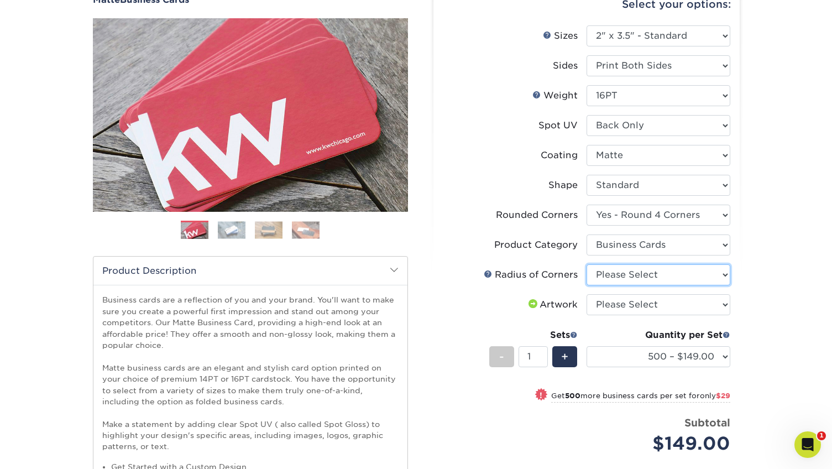
click at [667, 275] on select "Please Select Rounded 1/8" Rounded 1/4"" at bounding box center [659, 274] width 144 height 21
select select "479fbfe7-6a0c-4895-8c9a-81739b7486c9"
click at [587, 264] on select "Please Select Rounded 1/8" Rounded 1/4"" at bounding box center [659, 274] width 144 height 21
click at [675, 301] on select "Please Select I will upload files I need a design - $100" at bounding box center [659, 304] width 144 height 21
select select "upload"
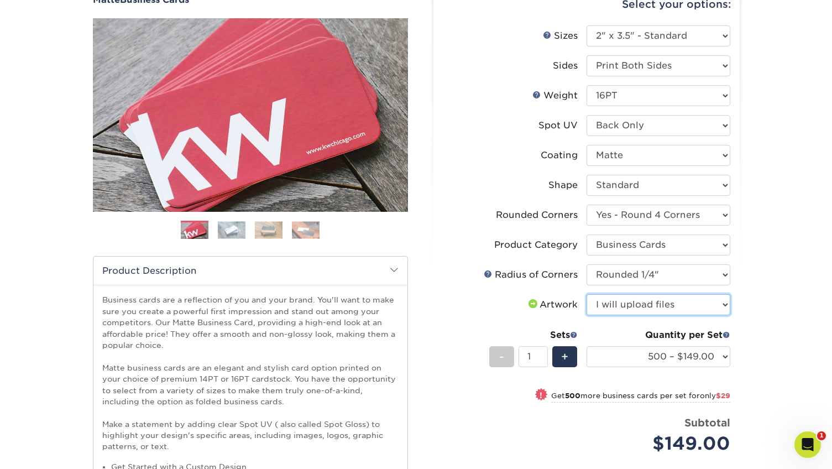
click at [587, 294] on select "Please Select I will upload files I need a design - $100" at bounding box center [659, 304] width 144 height 21
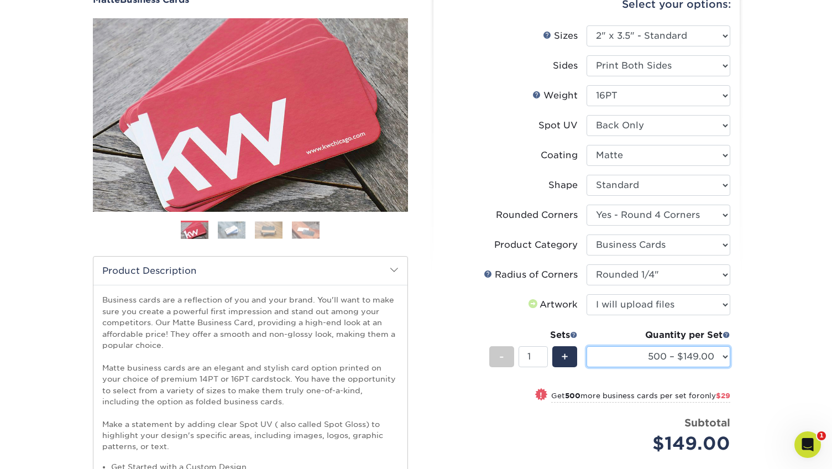
click at [713, 360] on select "500 – $149.00 1000 – $178.00 2500 – $346.00 5000 – $455.00 10000 – $964.00 1500…" at bounding box center [659, 356] width 144 height 21
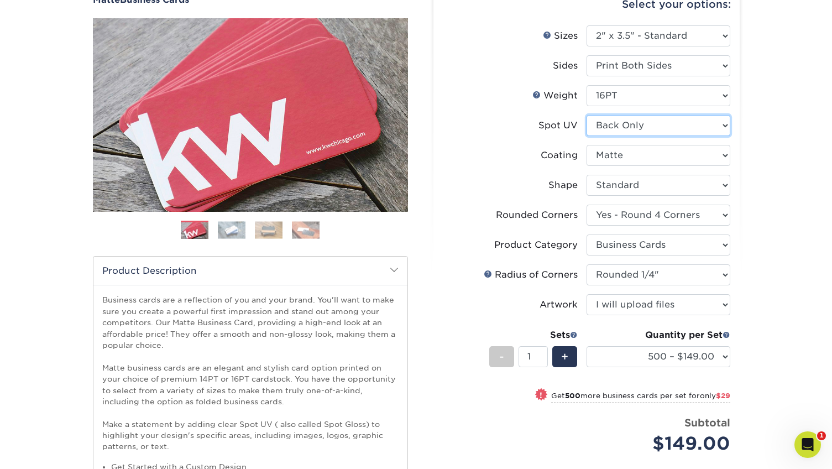
click at [645, 122] on select "Please Select No Spot UV Front and Back (Both Sides) Front Only Back Only" at bounding box center [659, 125] width 144 height 21
select select "3"
click at [587, 115] on select "Please Select No Spot UV Front and Back (Both Sides) Front Only Back Only" at bounding box center [659, 125] width 144 height 21
select select "-1"
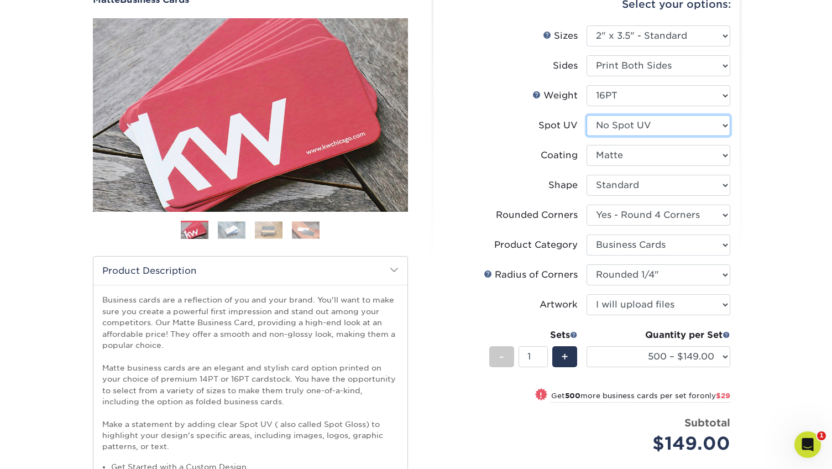
select select "-1"
select select
select select "-1"
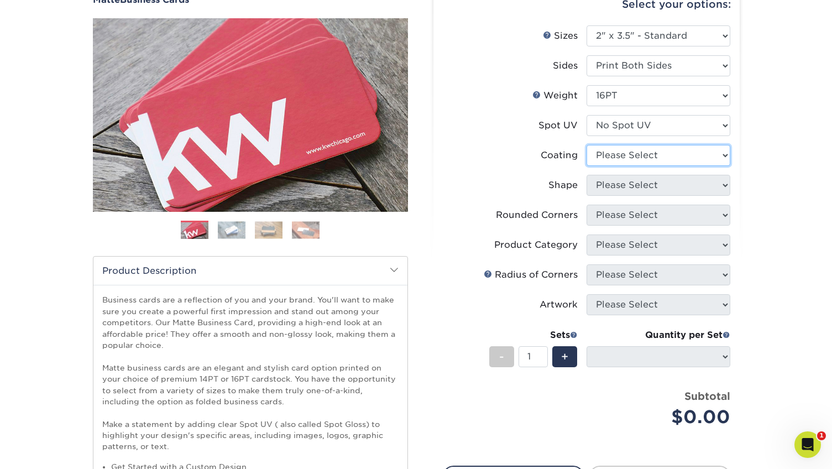
click at [651, 155] on select at bounding box center [659, 155] width 144 height 21
select select "121bb7b5-3b4d-429f-bd8d-bbf80e953313"
click at [587, 145] on select at bounding box center [659, 155] width 144 height 21
select select
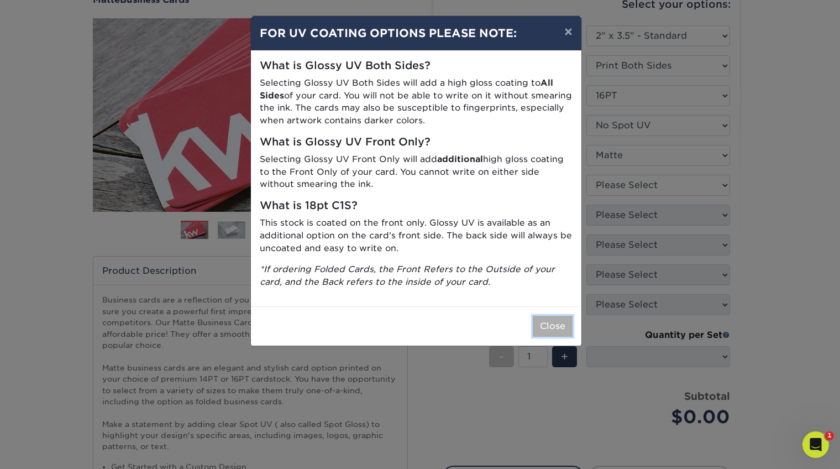
click at [537, 325] on button "Close" at bounding box center [553, 326] width 40 height 21
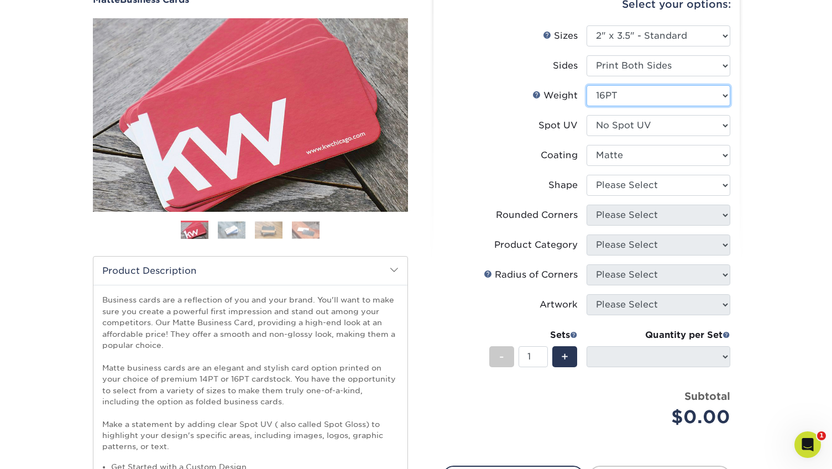
click at [657, 99] on select "Please Select 16PT 14PT" at bounding box center [659, 95] width 144 height 21
select select "14PT"
click at [587, 85] on select "Please Select 16PT 14PT" at bounding box center [659, 95] width 144 height 21
select select
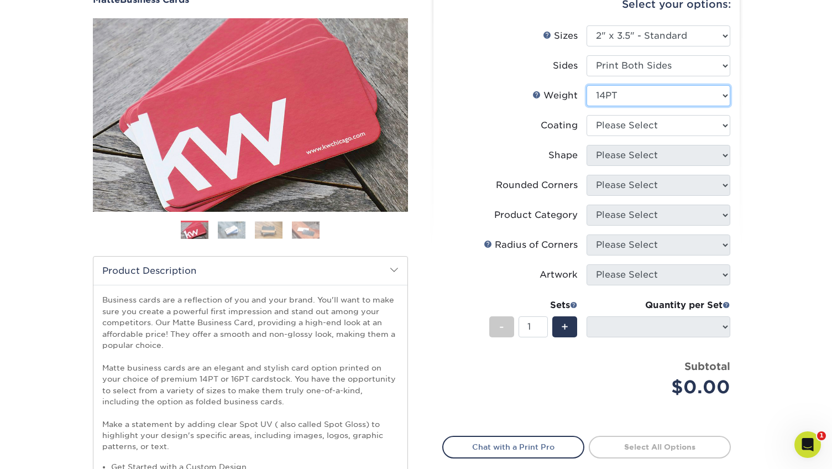
click at [654, 95] on select "Please Select 16PT 14PT" at bounding box center [659, 95] width 144 height 21
click at [693, 125] on select at bounding box center [659, 125] width 144 height 21
select select "121bb7b5-3b4d-429f-bd8d-bbf80e953313"
click at [587, 115] on select at bounding box center [659, 125] width 144 height 21
select select
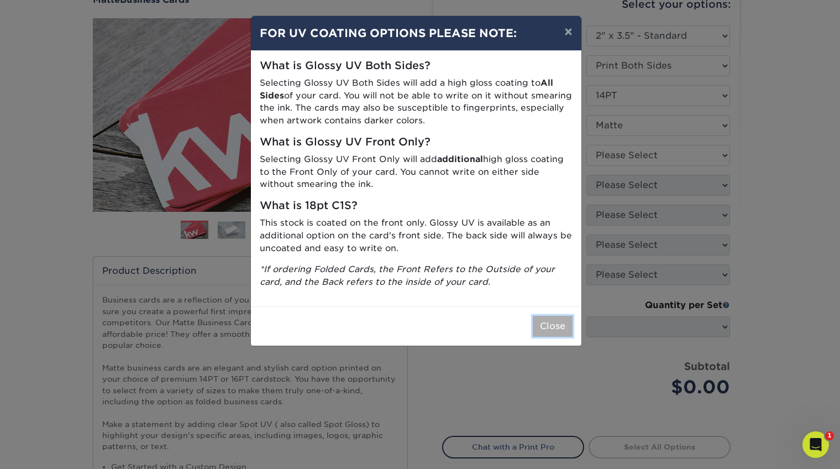
click at [553, 318] on button "Close" at bounding box center [553, 326] width 40 height 21
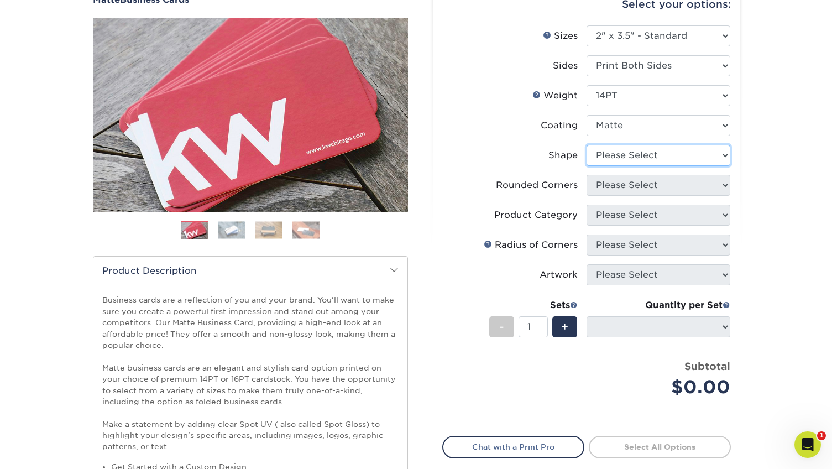
click at [665, 145] on select "Please Select Standard" at bounding box center [659, 155] width 144 height 21
select select "standard"
click at [587, 145] on select "Please Select Standard" at bounding box center [659, 155] width 144 height 21
select select
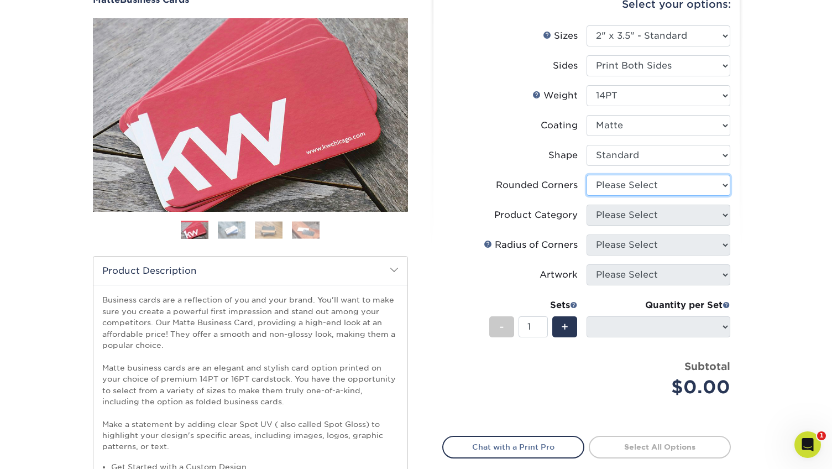
click at [664, 186] on select "Please Select Yes - Round 2 Corners Yes - Round 4 Corners No" at bounding box center [659, 185] width 144 height 21
select select "7672df9e-0e0a-464d-8e1f-920c575e4da3"
click at [587, 175] on select "Please Select Yes - Round 2 Corners Yes - Round 4 Corners No" at bounding box center [659, 185] width 144 height 21
select select "-1"
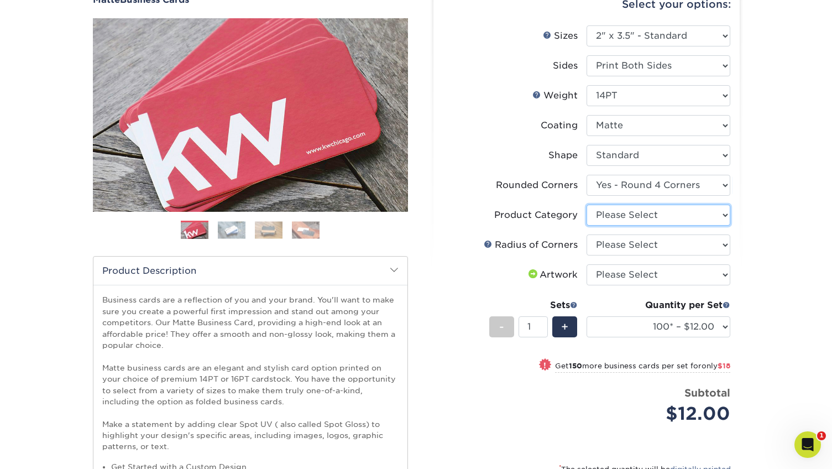
click at [661, 214] on select "Please Select Business Cards" at bounding box center [659, 215] width 144 height 21
select select "3b5148f1-0588-4f88-a218-97bcfdce65c1"
click at [587, 205] on select "Please Select Business Cards" at bounding box center [659, 215] width 144 height 21
click at [675, 249] on select "Please Select Rounded 1/8" Rounded 1/4"" at bounding box center [659, 244] width 144 height 21
select select "479fbfe7-6a0c-4895-8c9a-81739b7486c9"
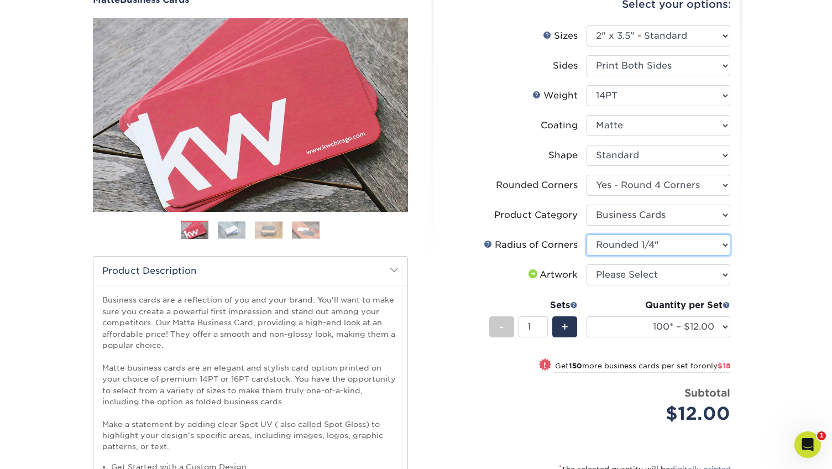
click at [587, 234] on select "Please Select Rounded 1/8" Rounded 1/4"" at bounding box center [659, 244] width 144 height 21
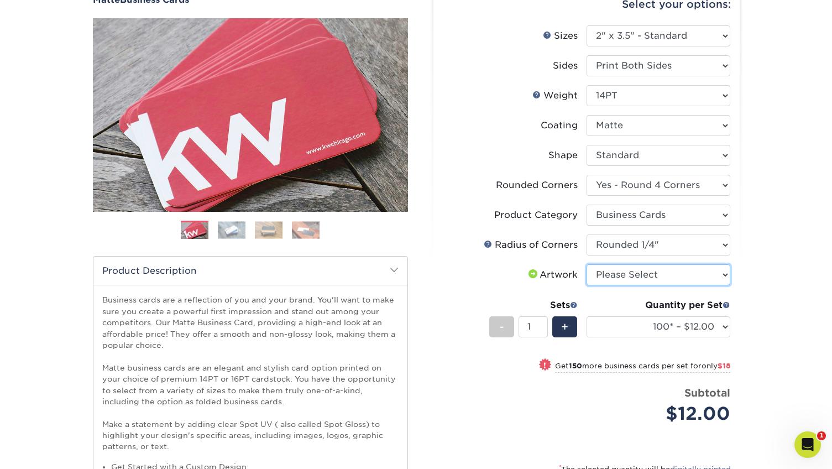
click at [674, 275] on select "Please Select I will upload files I need a design - $100" at bounding box center [659, 274] width 144 height 21
select select "upload"
click at [587, 264] on select "Please Select I will upload files I need a design - $100" at bounding box center [659, 274] width 144 height 21
click at [790, 341] on div "Products Business Cards Matte Business Cards Previous Next 100 $ 9" at bounding box center [416, 296] width 832 height 682
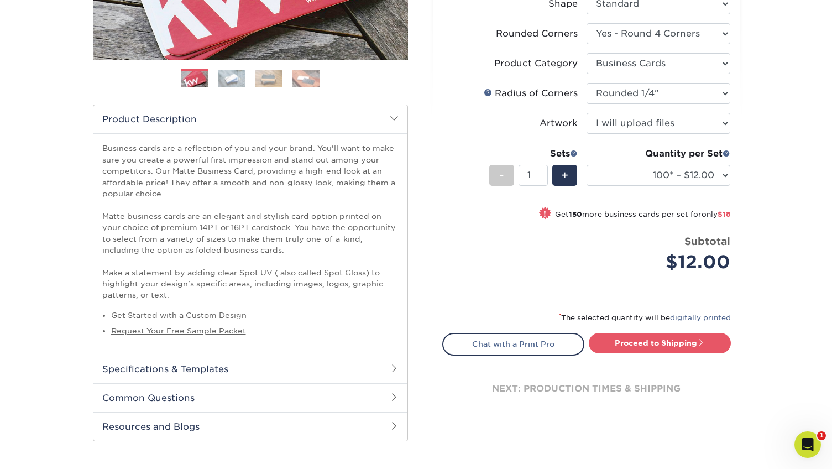
scroll to position [253, 0]
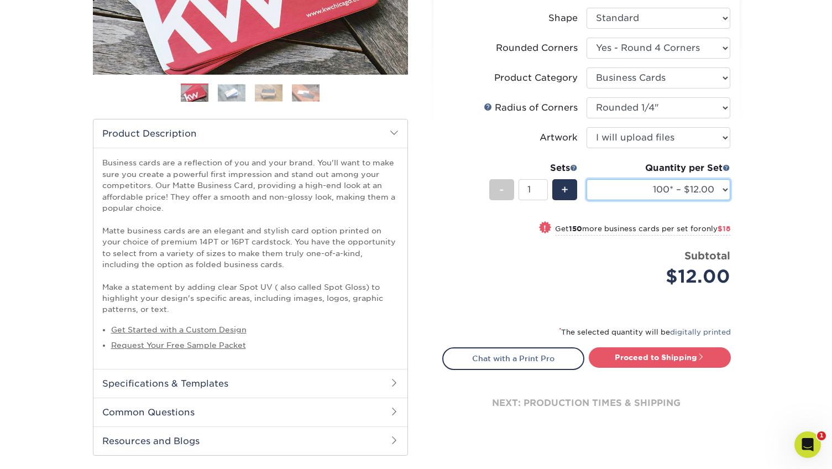
click at [671, 198] on select "100* – $12.00 250* – $30.00 500 – $60.00 1000 – $74.00 2500 – $136.00 5000 – $2…" at bounding box center [659, 189] width 144 height 21
click at [587, 179] on select "100* – $12.00 250* – $30.00 500 – $60.00 1000 – $74.00 2500 – $136.00 5000 – $2…" at bounding box center [659, 189] width 144 height 21
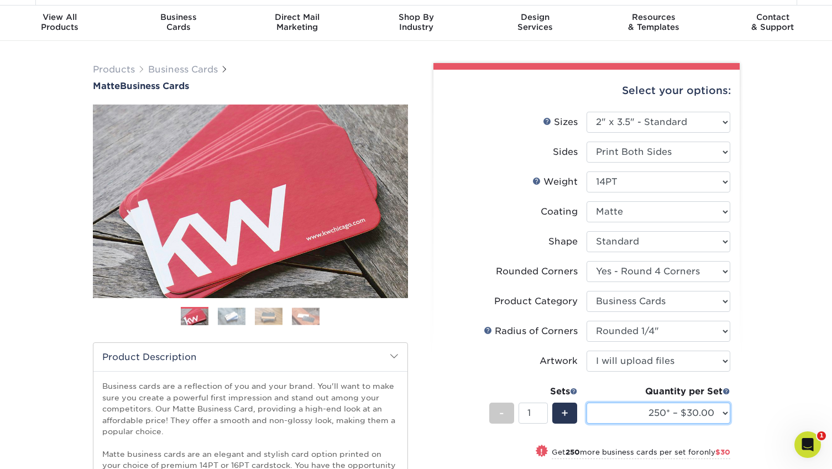
scroll to position [36, 0]
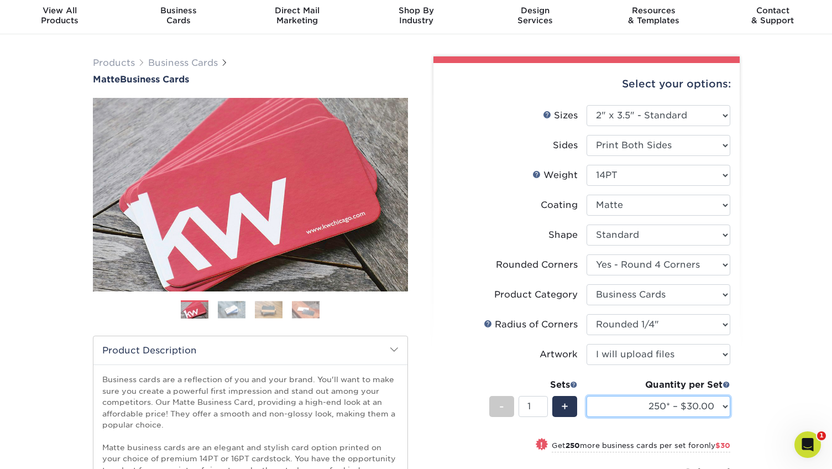
click at [721, 397] on select "100* – $12.00 250* – $30.00 500 – $60.00 1000 – $74.00 2500 – $136.00 5000 – $2…" at bounding box center [659, 406] width 144 height 21
select select "100* – $12.00"
click at [587, 396] on select "100* – $12.00 250* – $30.00 500 – $60.00 1000 – $74.00 2500 – $136.00 5000 – $2…" at bounding box center [659, 406] width 144 height 21
click at [772, 370] on div "Products Business Cards Matte Business Cards Previous Next 100 $ 9" at bounding box center [416, 375] width 832 height 682
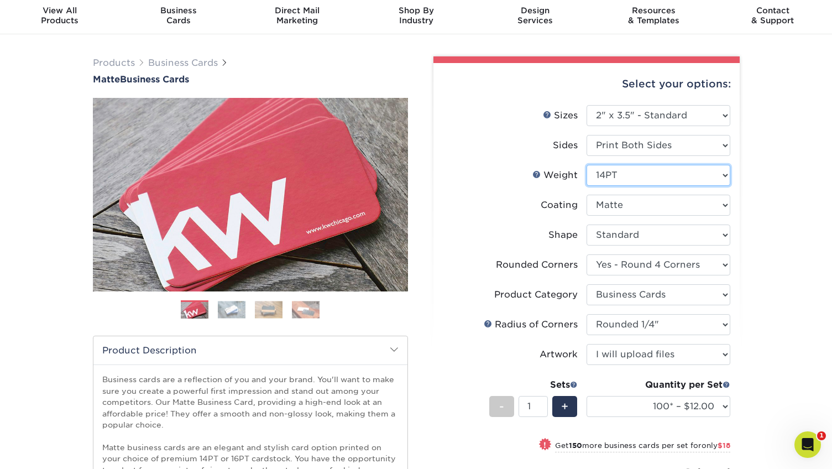
click at [663, 176] on select "Please Select 16PT 14PT" at bounding box center [659, 175] width 144 height 21
select select "16PT"
click at [587, 165] on select "Please Select 16PT 14PT" at bounding box center [659, 175] width 144 height 21
select select "-1"
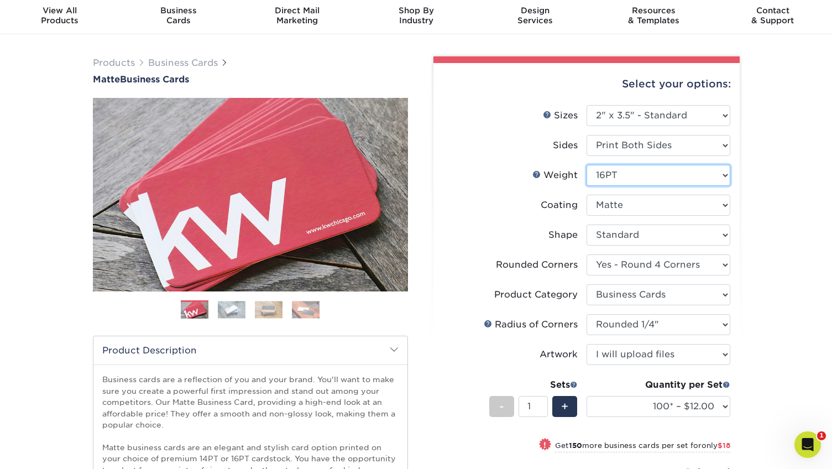
select select "-1"
select select
select select "-1"
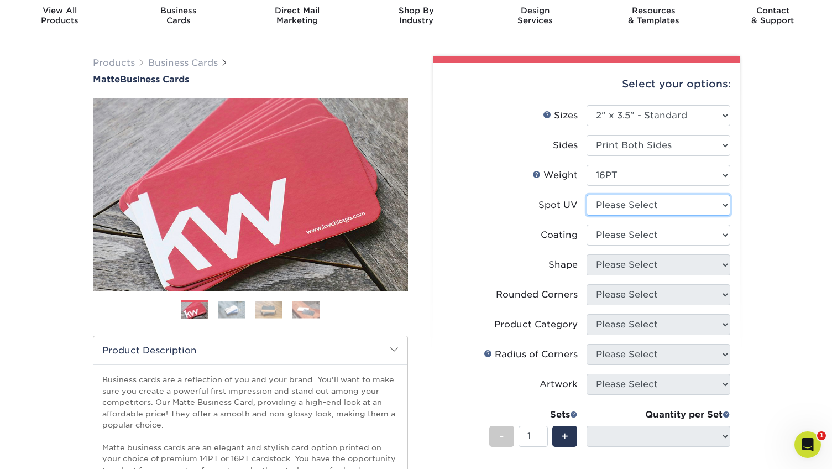
click at [655, 207] on select "Please Select No Spot UV Front and Back (Both Sides) Front Only Back Only" at bounding box center [659, 205] width 144 height 21
select select "3"
click at [587, 195] on select "Please Select No Spot UV Front and Back (Both Sides) Front Only Back Only" at bounding box center [659, 205] width 144 height 21
select select
click at [656, 238] on select at bounding box center [659, 234] width 144 height 21
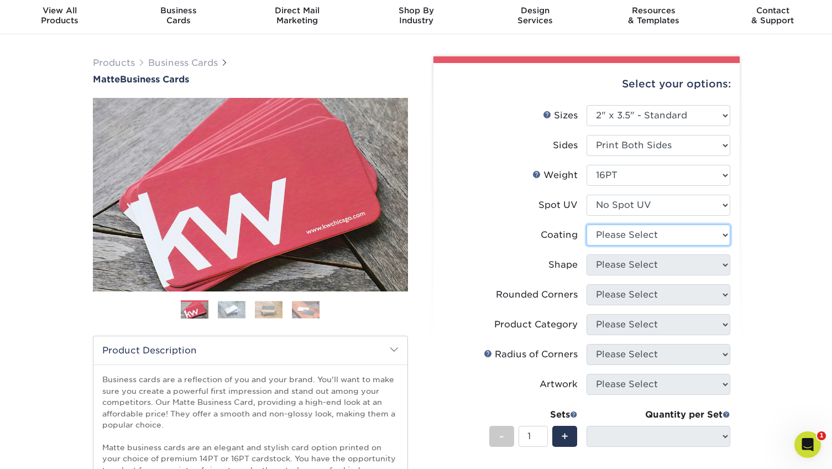
select select "121bb7b5-3b4d-429f-bd8d-bbf80e953313"
click at [587, 224] on select at bounding box center [659, 234] width 144 height 21
select select
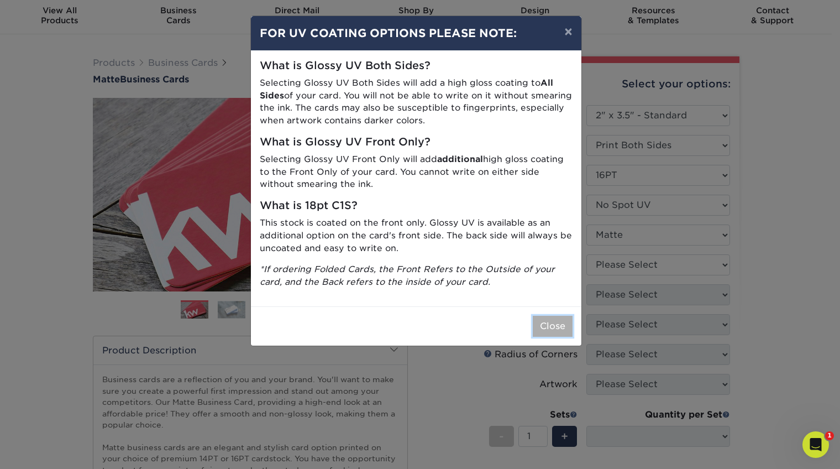
click at [566, 323] on button "Close" at bounding box center [553, 326] width 40 height 21
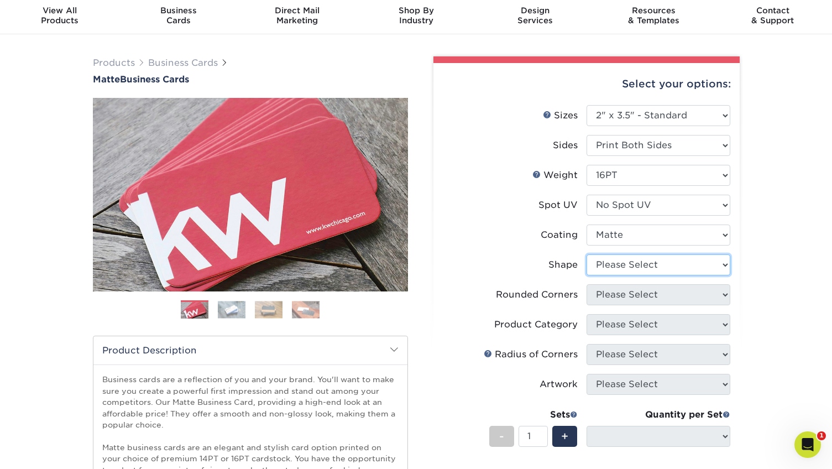
click at [655, 274] on select "Please Select Standard Oval" at bounding box center [659, 264] width 144 height 21
select select "standard"
click at [587, 254] on select "Please Select Standard Oval" at bounding box center [659, 264] width 144 height 21
select select
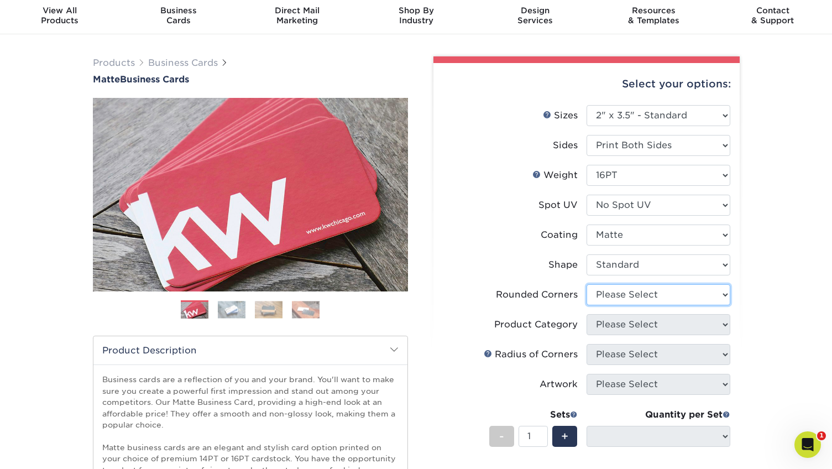
click at [651, 293] on select "Please Select Yes - Round 2 Corners Yes - Round 4 Corners No" at bounding box center [659, 294] width 144 height 21
select select "7672df9e-0e0a-464d-8e1f-920c575e4da3"
click at [587, 284] on select "Please Select Yes - Round 2 Corners Yes - Round 4 Corners No" at bounding box center [659, 294] width 144 height 21
select select "-1"
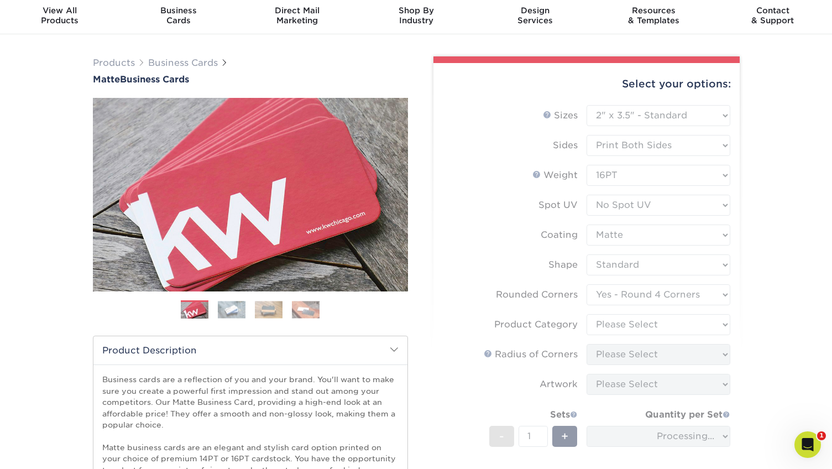
click at [658, 323] on form "Sizes Help Sizes Please Select 1.5" x 3.5" - Mini 1.75" x 3.5" - Mini 2" x 2" -…" at bounding box center [586, 318] width 289 height 427
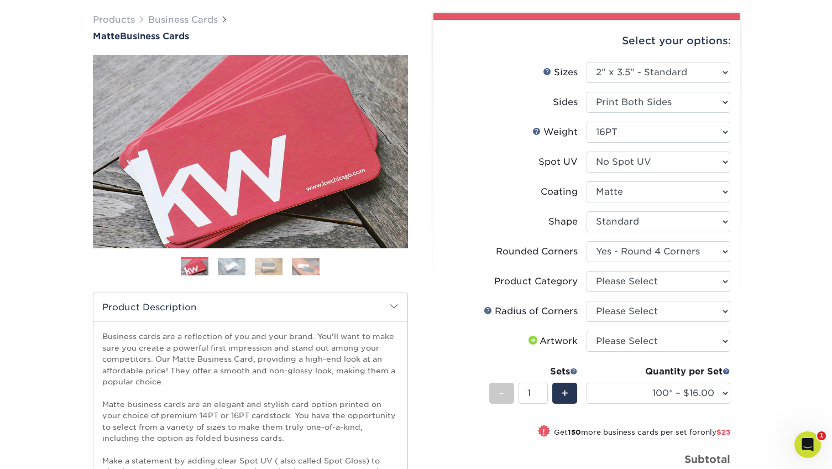
scroll to position [94, 0]
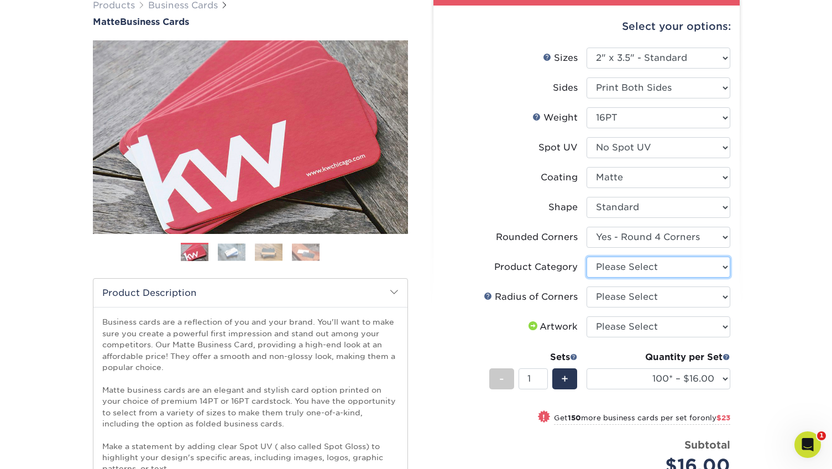
click at [690, 270] on select "Please Select Business Cards" at bounding box center [659, 267] width 144 height 21
select select "3b5148f1-0588-4f88-a218-97bcfdce65c1"
click at [587, 257] on select "Please Select Business Cards" at bounding box center [659, 267] width 144 height 21
click at [689, 294] on select "Please Select Rounded 1/8" Rounded 1/4"" at bounding box center [659, 296] width 144 height 21
select select "479fbfe7-6a0c-4895-8c9a-81739b7486c9"
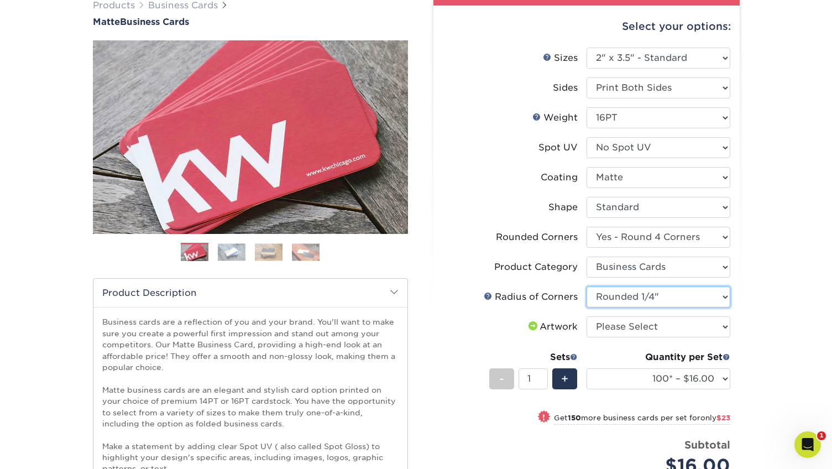
click at [587, 286] on select "Please Select Rounded 1/8" Rounded 1/4"" at bounding box center [659, 296] width 144 height 21
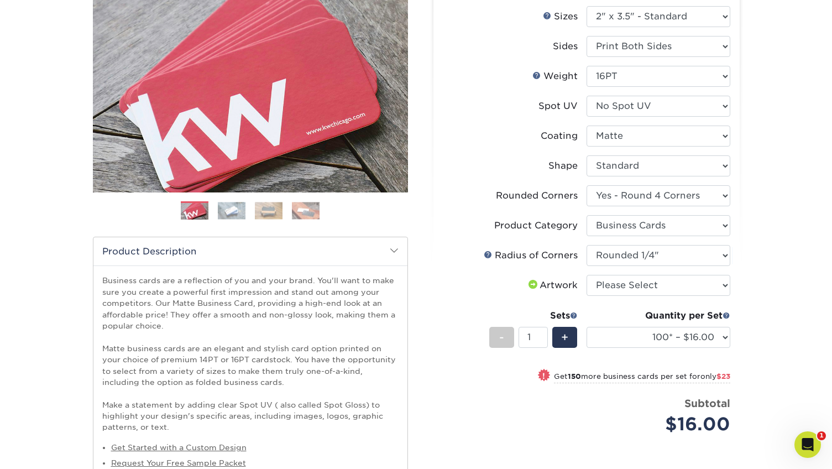
click at [766, 354] on div "Products Business Cards Matte Business Cards Previous Next 100 $ 9" at bounding box center [416, 279] width 832 height 688
click at [710, 285] on select "Please Select I will upload files I need a design - $100" at bounding box center [659, 285] width 144 height 21
select select "upload"
click at [587, 275] on select "Please Select I will upload files I need a design - $100" at bounding box center [659, 285] width 144 height 21
click at [753, 305] on div "Products Business Cards Matte Business Cards Previous Next 100 $ 9" at bounding box center [416, 279] width 832 height 688
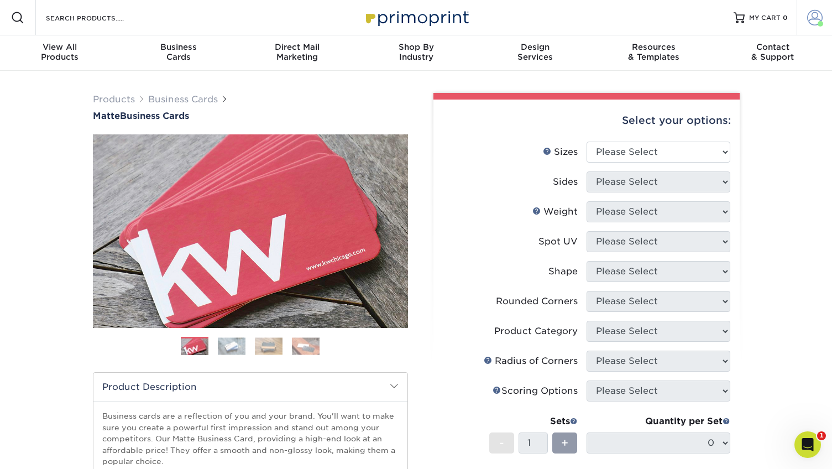
click at [809, 13] on span at bounding box center [814, 17] width 15 height 15
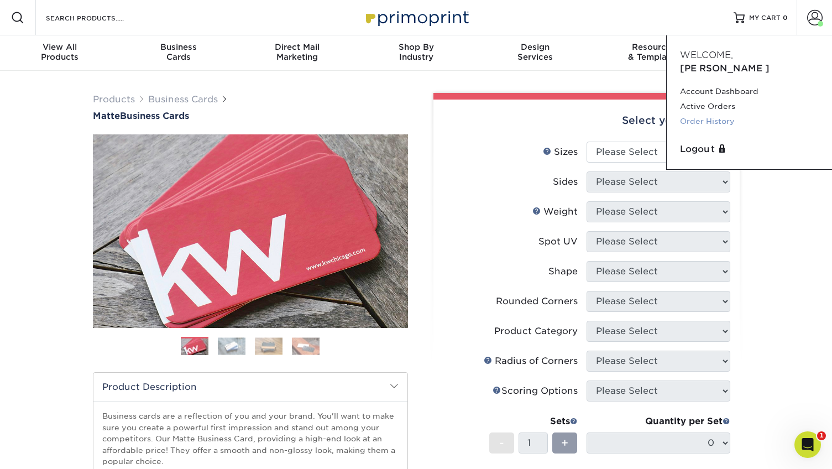
click at [709, 114] on link "Order History" at bounding box center [749, 121] width 139 height 15
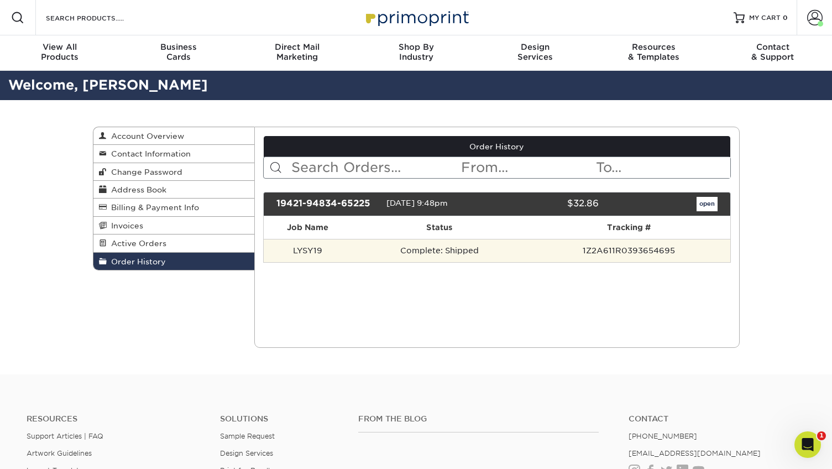
click at [518, 259] on td "Complete: Shipped" at bounding box center [440, 250] width 176 height 23
click at [315, 250] on td "LYSY19" at bounding box center [308, 250] width 88 height 23
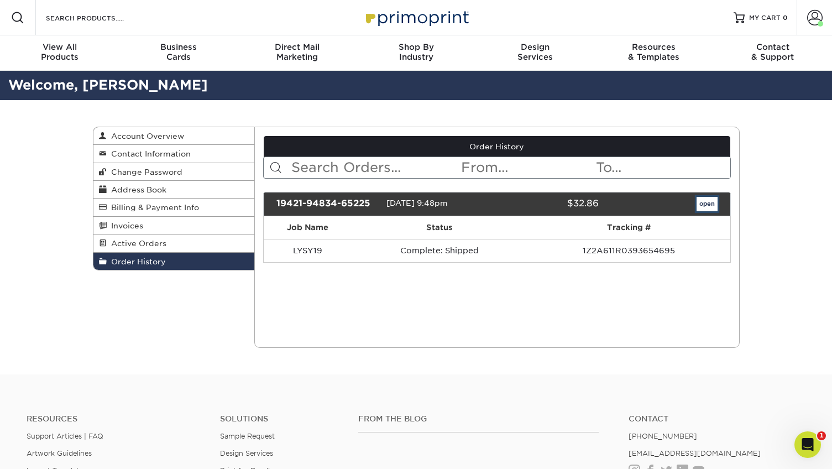
click at [709, 207] on link "open" at bounding box center [707, 204] width 21 height 14
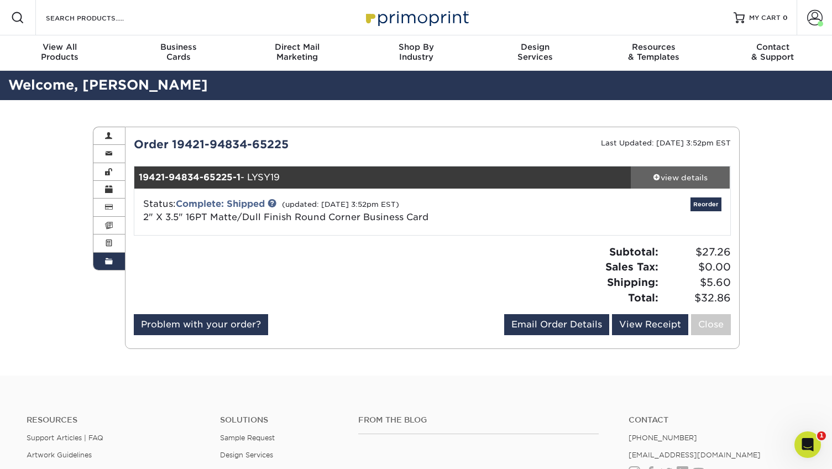
click at [682, 180] on div "view details" at bounding box center [681, 177] width 100 height 11
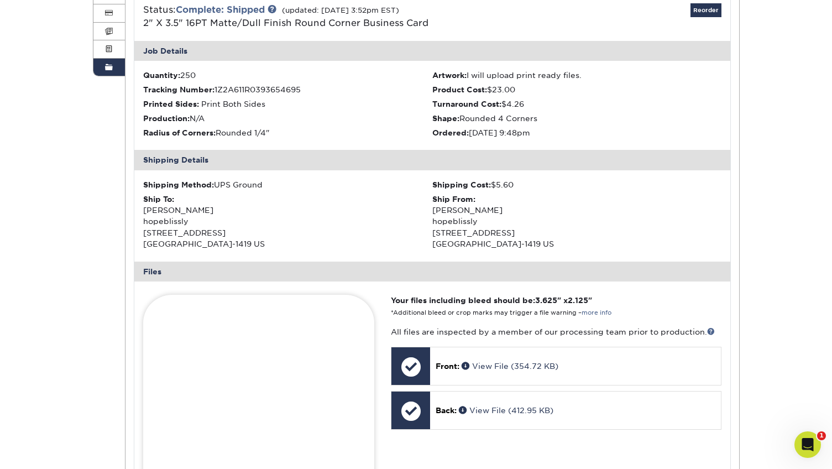
scroll to position [91, 0]
